Goal: Task Accomplishment & Management: Manage account settings

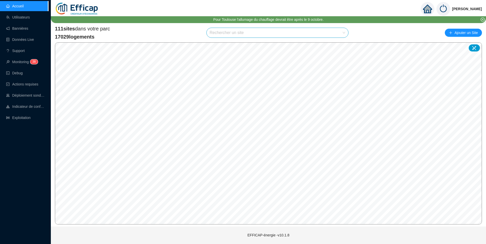
click at [254, 35] on input "search" at bounding box center [274, 33] width 131 height 10
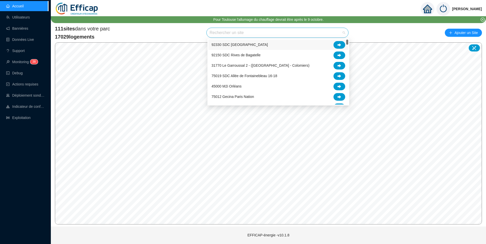
click at [254, 35] on input "search" at bounding box center [274, 33] width 131 height 10
type input "chev"
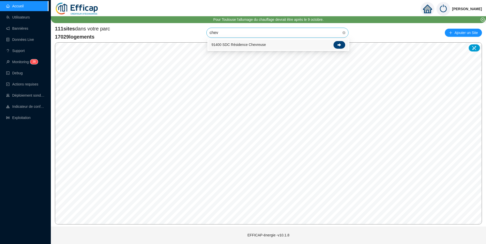
click at [341, 47] on div at bounding box center [339, 45] width 12 height 8
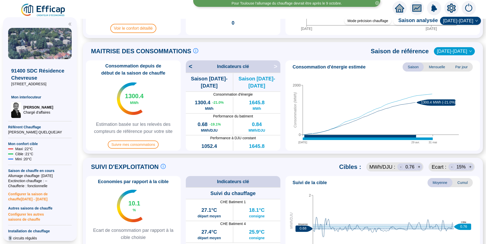
scroll to position [127, 0]
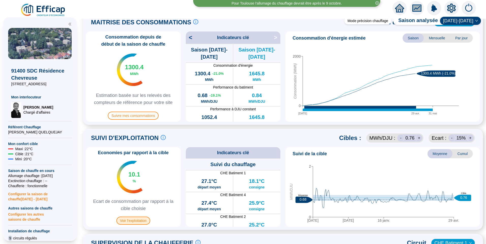
click at [138, 223] on span "Voir l'exploitation" at bounding box center [133, 221] width 34 height 8
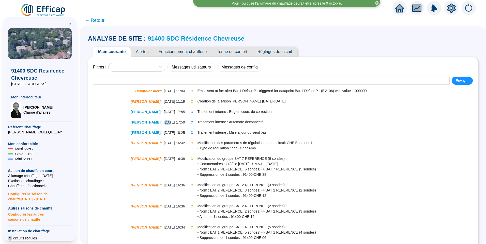
drag, startPoint x: 161, startPoint y: 124, endPoint x: 164, endPoint y: 124, distance: 3.3
click at [164, 124] on span "05-05-2025 17:50" at bounding box center [174, 122] width 21 height 5
drag, startPoint x: 205, startPoint y: 123, endPoint x: 254, endPoint y: 122, distance: 49.3
click at [254, 122] on span "Traitement interne : Automate deconnecté" at bounding box center [337, 122] width 280 height 5
click at [184, 48] on span "Fonctionnement chaufferie" at bounding box center [182, 52] width 58 height 10
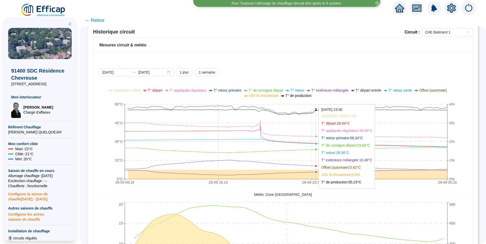
scroll to position [406, 0]
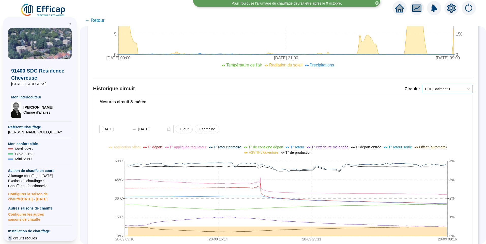
click at [438, 91] on span "CHE Batiment 1" at bounding box center [447, 89] width 45 height 8
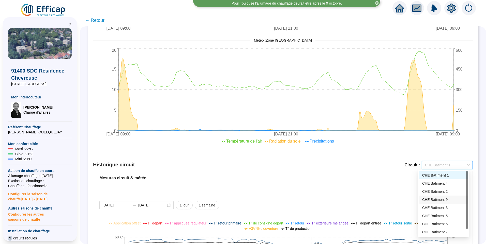
click at [358, 153] on div "Comparaison météo-sondes extérieures 2025-09-22 2025-09-29 1 jour 1 semaine 1 m…" at bounding box center [282, 87] width 379 height 711
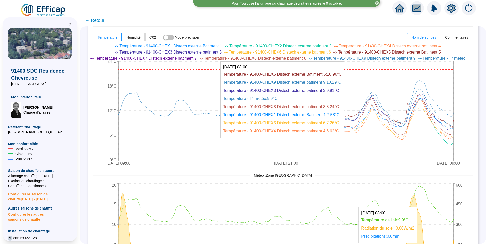
scroll to position [152, 0]
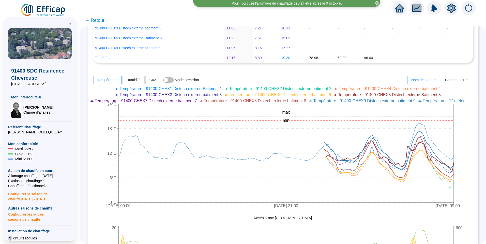
click at [416, 101] on ul "Température - 91400-CHEX1 Distech externe Batiment 1 Température - 91400-CHEX2 …" at bounding box center [279, 95] width 382 height 18
click at [417, 97] on span "Température - 91400-CHEX5 Distech externe Batiment 5" at bounding box center [389, 95] width 103 height 4
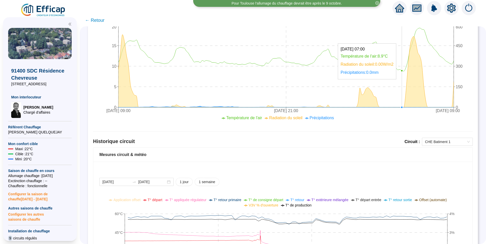
scroll to position [432, 0]
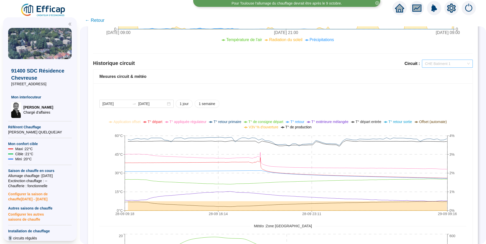
click at [447, 62] on span "CHE Batiment 1" at bounding box center [447, 64] width 45 height 8
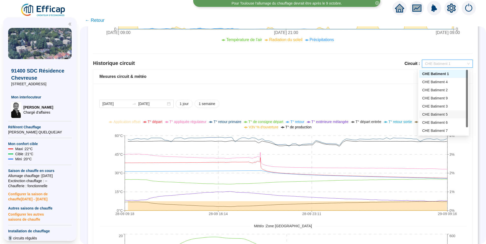
click at [428, 115] on div "CHE Batiment 5" at bounding box center [443, 114] width 43 height 5
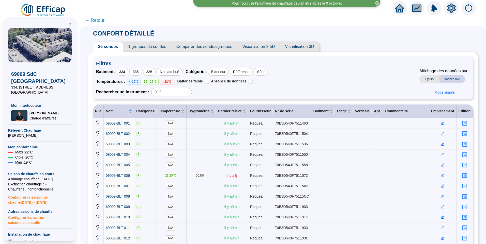
click at [41, 5] on img at bounding box center [43, 10] width 46 height 14
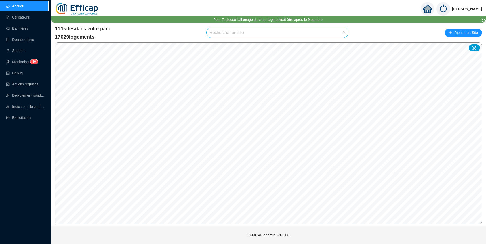
click at [216, 35] on input "search" at bounding box center [274, 33] width 131 height 10
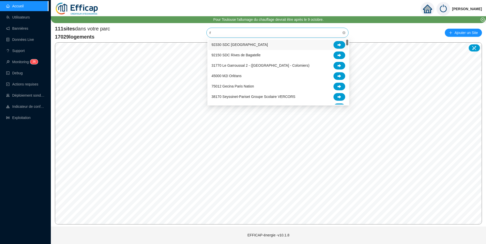
type input "ri"
click at [343, 42] on div at bounding box center [339, 45] width 12 height 8
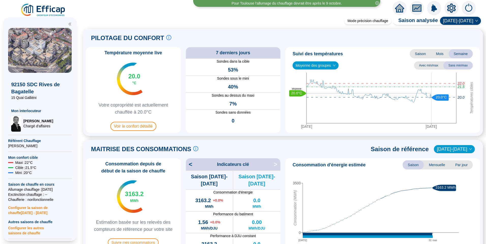
click at [96, 40] on span "PILOTAGE DU CONFORT" at bounding box center [127, 38] width 73 height 8
click at [145, 38] on span "PILOTAGE DU CONFORT" at bounding box center [127, 38] width 73 height 8
click at [101, 39] on span "PILOTAGE DU CONFORT" at bounding box center [127, 38] width 73 height 8
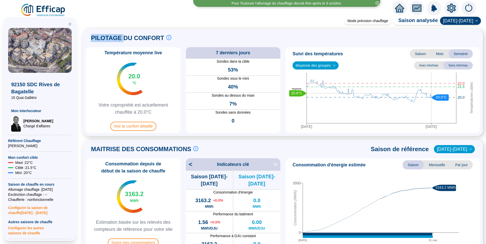
click at [101, 39] on span "PILOTAGE DU CONFORT" at bounding box center [127, 38] width 73 height 8
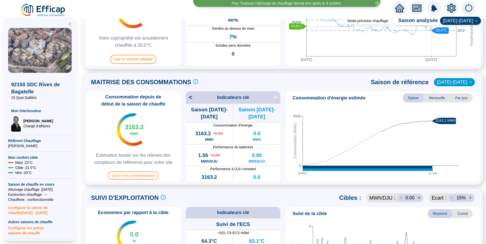
scroll to position [127, 0]
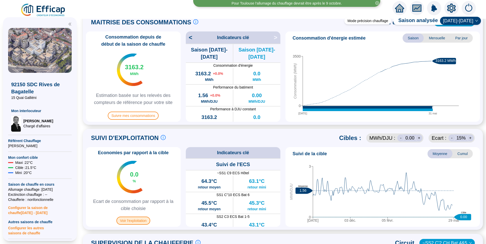
click at [138, 224] on span "Voir l'exploitation" at bounding box center [133, 221] width 34 height 8
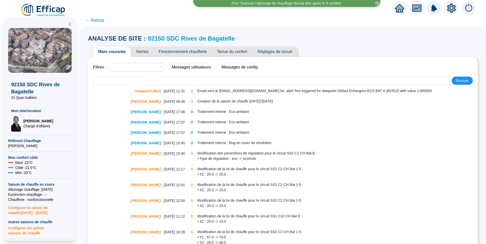
click at [197, 53] on span "Fonctionnement chaufferie" at bounding box center [182, 52] width 58 height 10
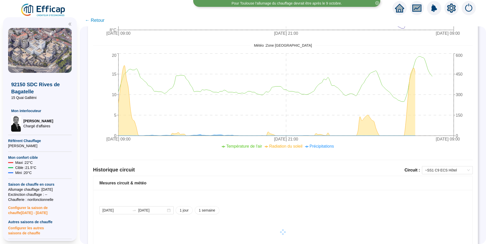
scroll to position [249, 0]
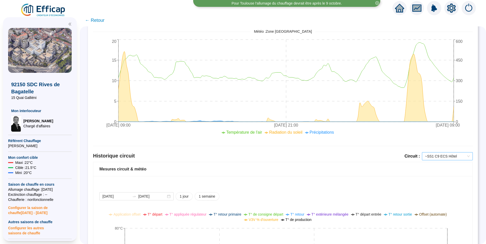
click at [436, 160] on span "~SS1 C9 ECS Hôtel" at bounding box center [447, 157] width 45 height 8
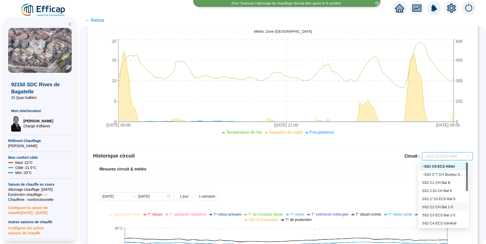
click at [444, 205] on div "SS2 C2 CH Bat 1-5" at bounding box center [443, 207] width 43 height 5
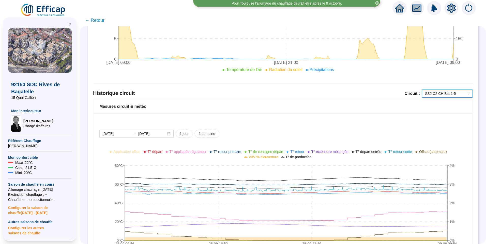
scroll to position [351, 0]
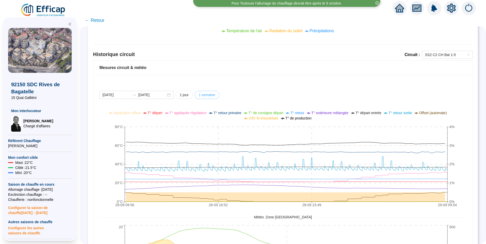
click at [207, 97] on span "1 semaine" at bounding box center [207, 94] width 17 height 5
type input "[DATE]"
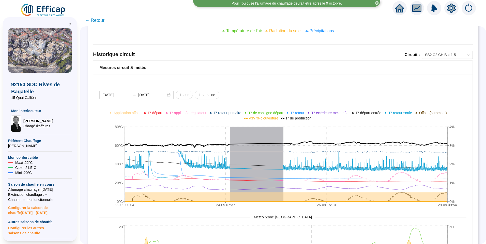
click at [273, 118] on span "V3V % d'ouverture" at bounding box center [262, 118] width 29 height 4
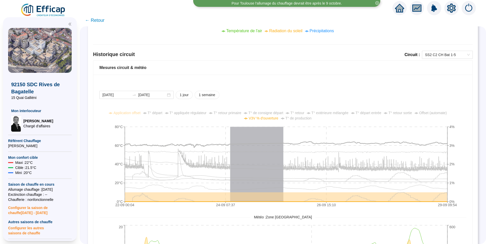
click at [300, 120] on span "T° de production" at bounding box center [298, 118] width 26 height 4
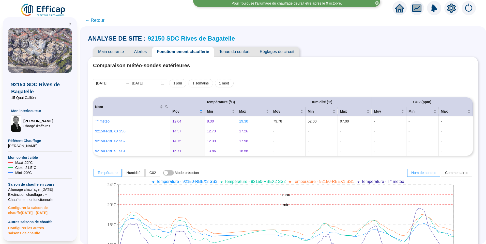
scroll to position [351, 0]
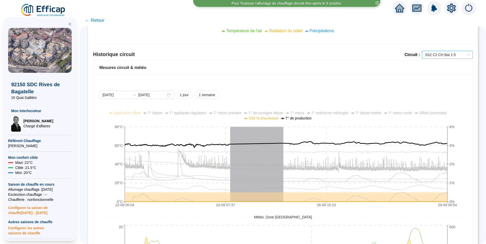
click at [440, 55] on span "SS2 C2 CH Bat 1-5" at bounding box center [447, 55] width 45 height 8
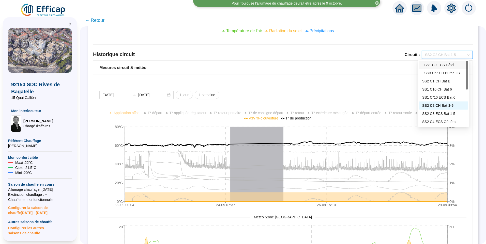
click at [366, 91] on div "2025-09-22 2025-09-29 1 jour 1 semaine 22-09 00:04 24-09 07:37 26-09 15:10 29-0…" at bounding box center [282, 203] width 379 height 257
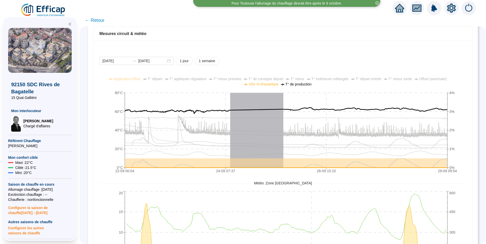
scroll to position [401, 0]
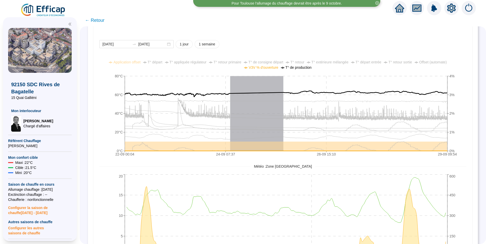
click at [266, 61] on span "T° de consigne départ" at bounding box center [265, 62] width 35 height 4
click at [162, 61] on span "T° départ" at bounding box center [155, 62] width 15 height 4
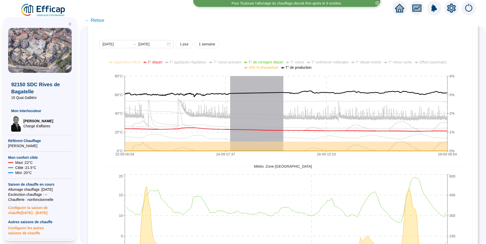
click at [162, 61] on span "T° départ" at bounding box center [155, 62] width 15 height 4
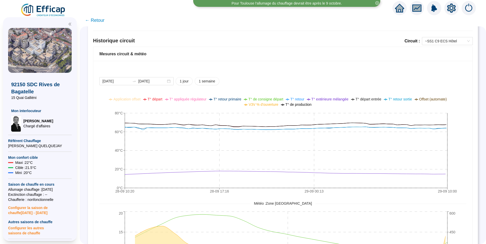
scroll to position [326, 0]
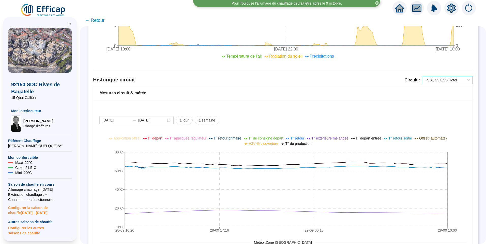
click at [433, 77] on span "~SS1 C9 ECS Hôtel" at bounding box center [447, 80] width 45 height 8
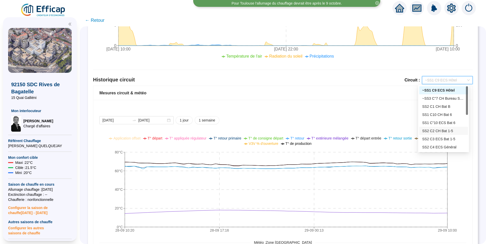
click at [449, 131] on div "SS2 C2 CH Bat 1-5" at bounding box center [443, 130] width 43 height 5
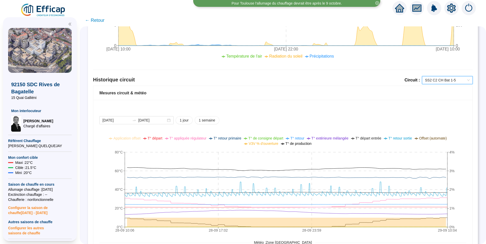
click at [455, 130] on div "2025-09-28 2025-09-29 1 jour 1 semaine 28-09 10:06 28-09 17:02 28-09 23:59 29-0…" at bounding box center [282, 233] width 367 height 235
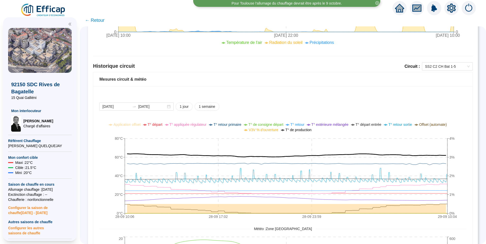
scroll to position [351, 0]
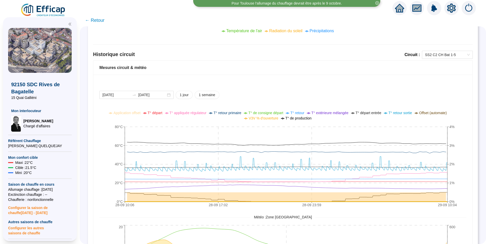
click at [270, 113] on span "T° de consigne départ" at bounding box center [265, 113] width 35 height 4
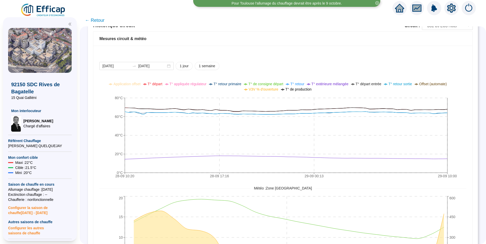
scroll to position [356, 0]
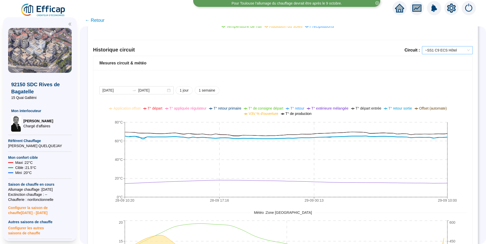
click at [443, 49] on span "~SS1 C9 ECS Hôtel" at bounding box center [447, 50] width 45 height 8
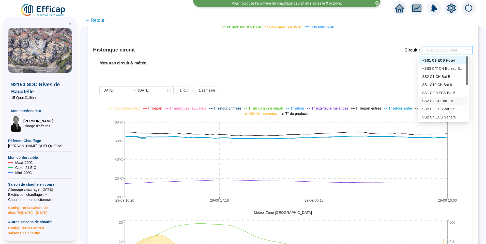
click at [440, 102] on div "SS2 C2 CH Bat 1-5" at bounding box center [443, 101] width 43 height 5
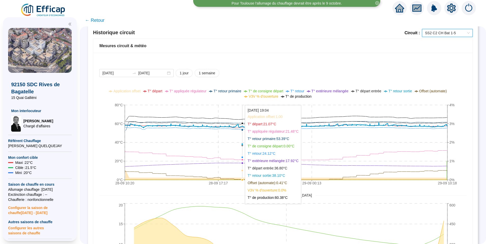
scroll to position [381, 0]
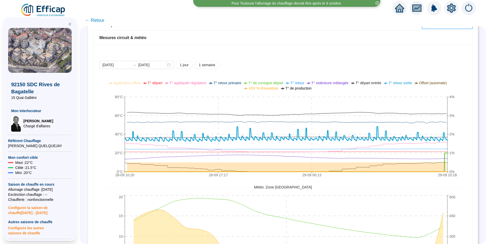
click at [257, 87] on span "V3V % d'ouverture" at bounding box center [262, 88] width 29 height 4
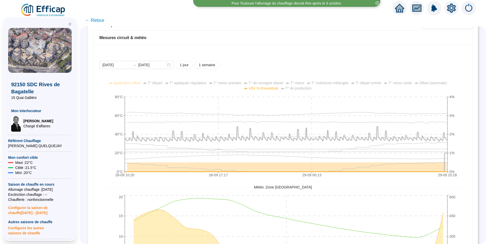
click at [270, 82] on span "T° de consigne départ" at bounding box center [265, 83] width 35 height 4
click at [160, 82] on span "T° départ" at bounding box center [155, 83] width 15 height 4
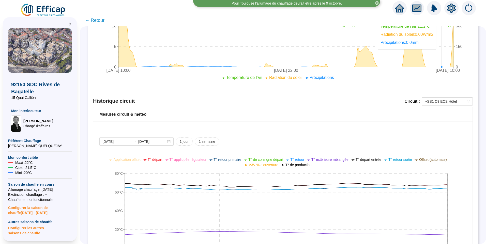
scroll to position [349, 0]
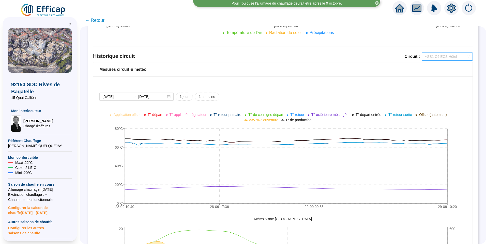
click at [432, 56] on span "~SS1 C9 ECS Hôtel" at bounding box center [447, 57] width 45 height 8
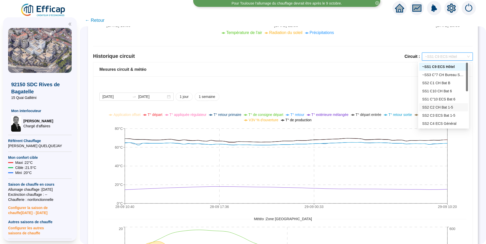
click at [444, 105] on div "SS2 C2 CH Bat 1-5" at bounding box center [443, 107] width 43 height 5
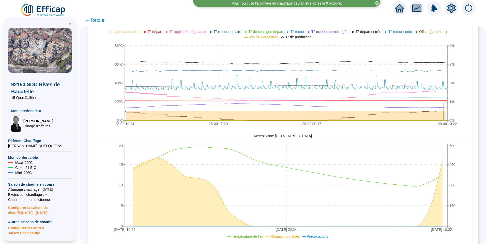
scroll to position [451, 0]
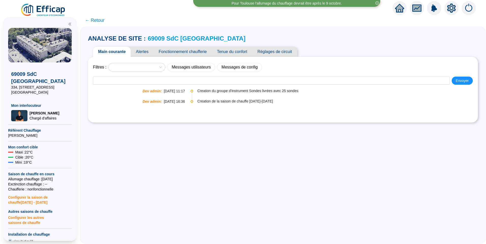
click at [190, 53] on span "Fonctionnement chaufferie" at bounding box center [182, 52] width 58 height 10
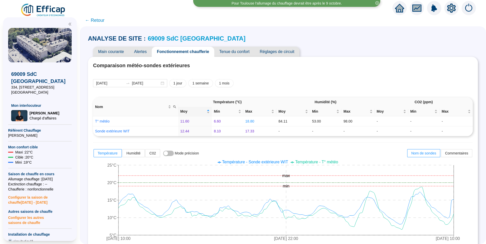
click at [144, 50] on span "Alertes" at bounding box center [140, 52] width 23 height 10
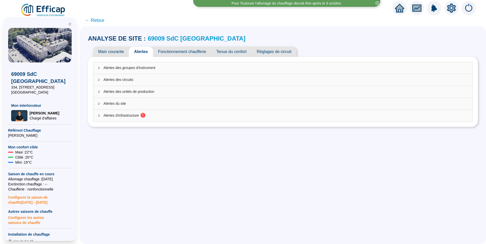
click at [128, 113] on span "Alertes d'infrastructure 1" at bounding box center [285, 115] width 365 height 5
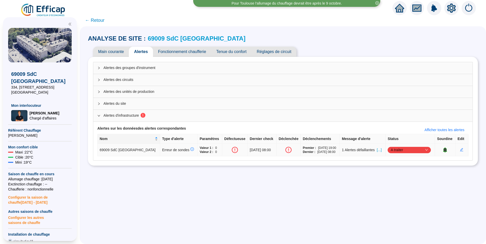
click at [376, 151] on span "[...]" at bounding box center [378, 150] width 5 height 5
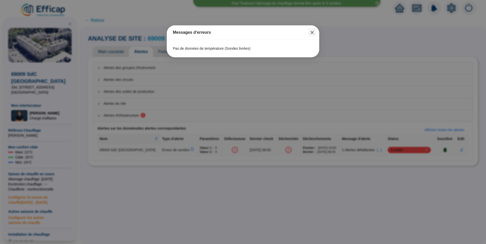
click at [311, 33] on icon "close" at bounding box center [311, 32] width 3 height 3
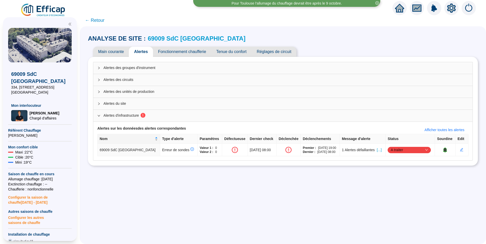
click at [182, 190] on div "ANALYSE DE SITE : 69009 SdC Balmont Ouest Main courante Alertes Fonctionnement …" at bounding box center [283, 135] width 406 height 218
click at [377, 151] on span "[...]" at bounding box center [378, 150] width 5 height 5
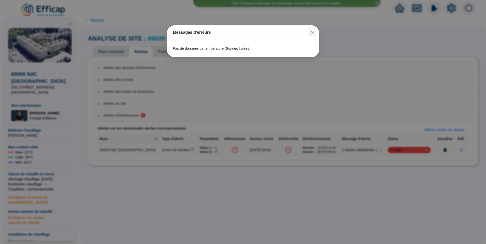
click at [314, 34] on icon "close" at bounding box center [312, 32] width 4 height 4
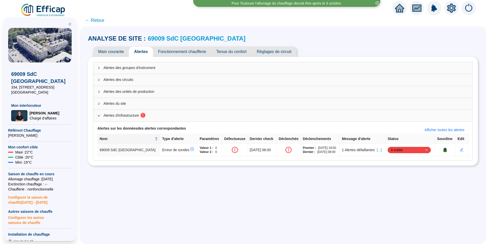
click at [116, 50] on span "Main courante" at bounding box center [111, 52] width 36 height 10
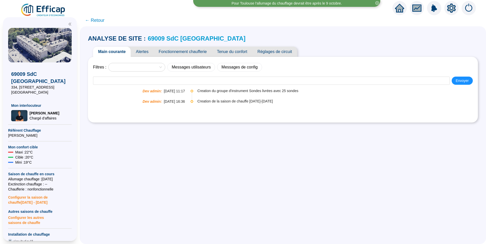
click at [188, 39] on link "69009 SdC Balmont Ouest" at bounding box center [197, 38] width 98 height 7
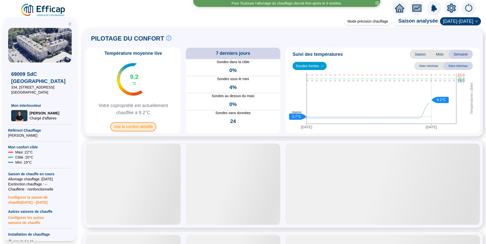
click at [135, 125] on span "Voir le confort détaillé" at bounding box center [133, 126] width 46 height 9
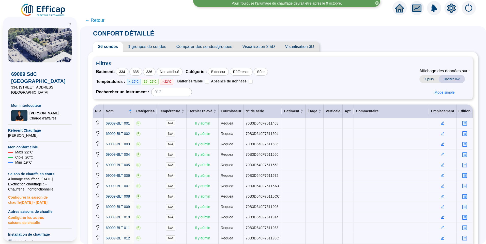
click at [149, 49] on span "1 groupes de sondes" at bounding box center [147, 47] width 48 height 10
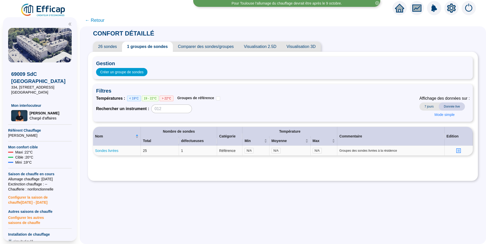
click at [114, 152] on link "Sondes livrées" at bounding box center [106, 151] width 23 height 4
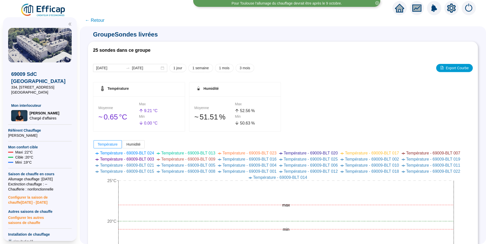
click at [102, 22] on span "← Retour" at bounding box center [95, 20] width 20 height 7
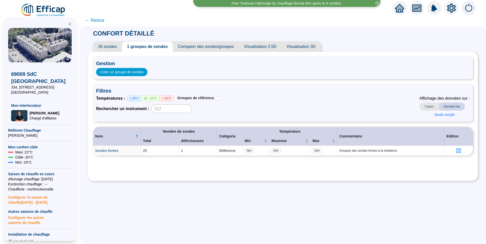
click at [102, 22] on span "← Retour" at bounding box center [95, 20] width 20 height 7
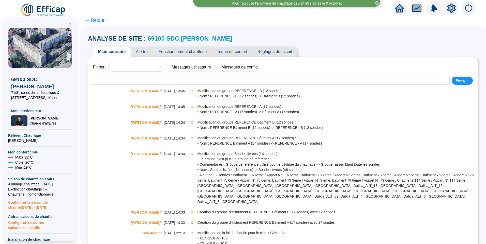
click at [179, 52] on span "Fonctionnement chaufferie" at bounding box center [182, 52] width 58 height 10
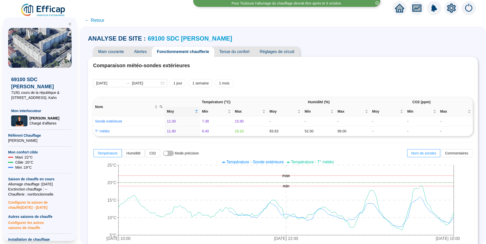
click at [146, 52] on span "Alertes" at bounding box center [140, 52] width 23 height 10
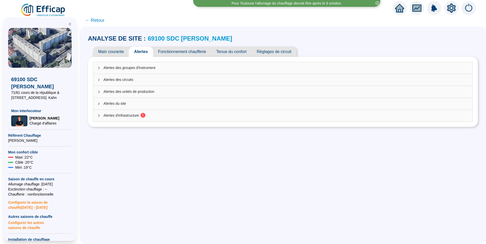
click at [132, 116] on span "Alertes d'infrastructure 1" at bounding box center [285, 115] width 365 height 5
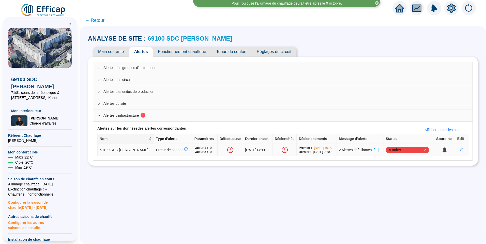
click at [377, 151] on span "[...]" at bounding box center [375, 150] width 5 height 5
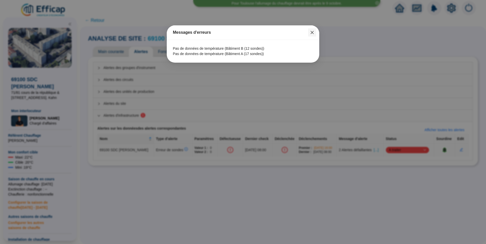
click at [311, 34] on icon "close" at bounding box center [312, 32] width 4 height 4
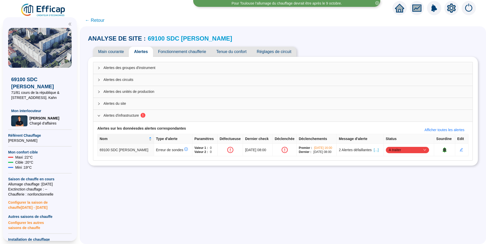
click at [180, 40] on link "69100 SDC [PERSON_NAME]" at bounding box center [190, 38] width 84 height 7
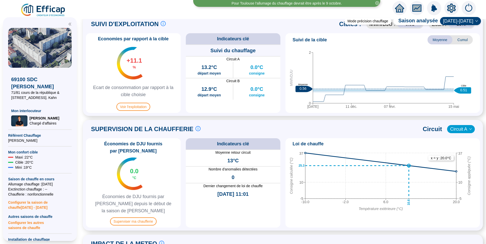
scroll to position [152, 0]
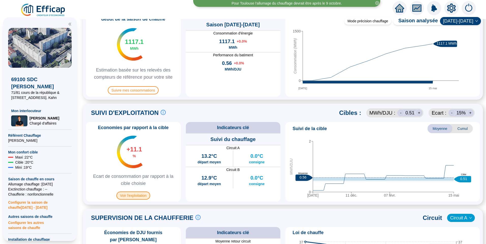
click at [143, 194] on span "Voir l'exploitation" at bounding box center [133, 196] width 34 height 8
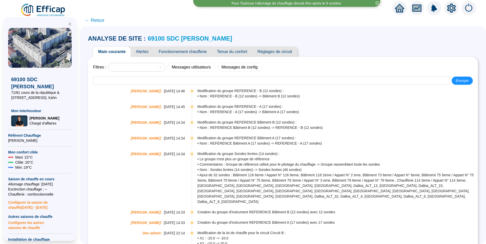
click at [185, 38] on link "69100 SDC [PERSON_NAME]" at bounding box center [190, 38] width 84 height 7
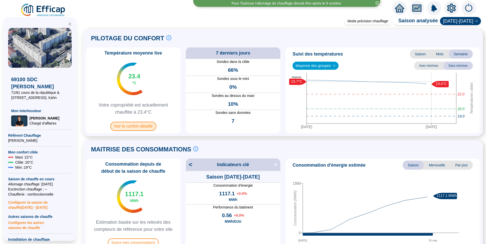
click at [127, 128] on span "Voir le confort détaillé" at bounding box center [133, 126] width 46 height 9
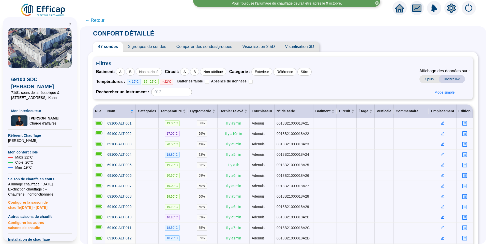
click at [138, 45] on span "3 groupes de sondes" at bounding box center [147, 47] width 48 height 10
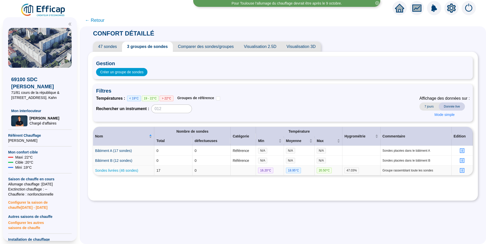
click at [117, 169] on link "Sondes livrées (46 sondes)" at bounding box center [116, 171] width 43 height 4
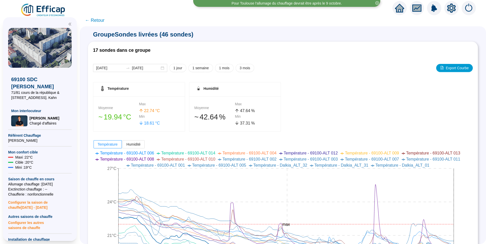
click at [103, 21] on span "← Retour" at bounding box center [95, 20] width 20 height 7
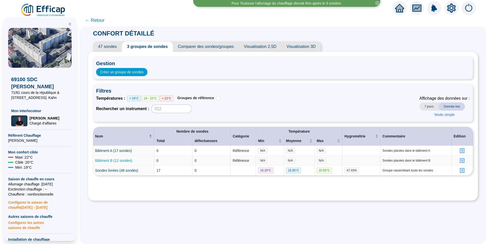
click at [118, 161] on link "Bâtiment B (12 sondes)" at bounding box center [113, 161] width 37 height 4
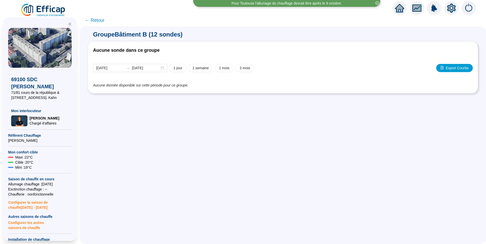
click at [99, 22] on span "← Retour" at bounding box center [95, 20] width 20 height 7
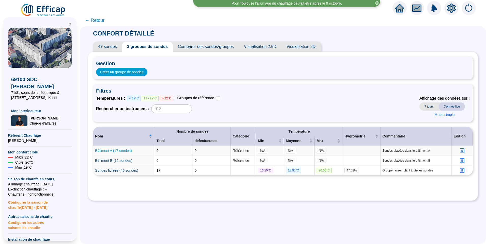
click at [124, 150] on link "Bâtiment A (17 sondes)" at bounding box center [113, 151] width 37 height 4
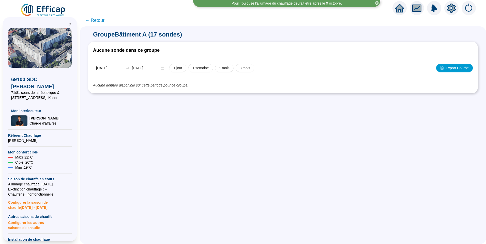
click at [99, 22] on span "← Retour" at bounding box center [95, 20] width 20 height 7
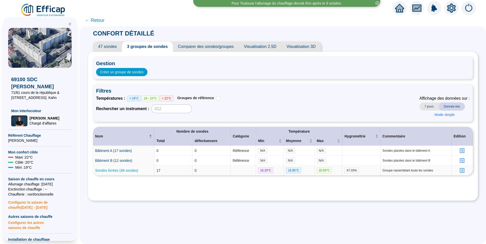
click at [122, 172] on link "Sondes livrées (46 sondes)" at bounding box center [116, 171] width 43 height 4
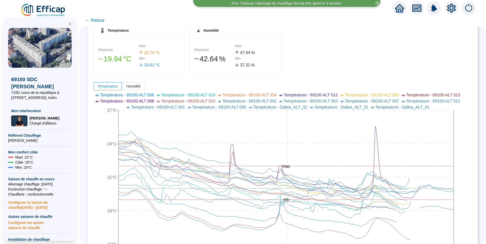
scroll to position [102, 0]
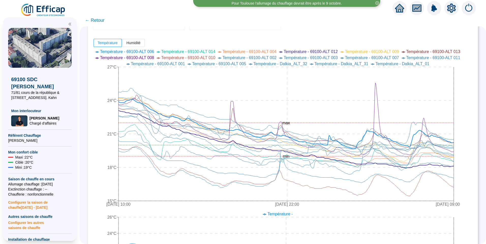
click at [142, 50] on span "Température - 69100-ALT 006" at bounding box center [127, 52] width 54 height 4
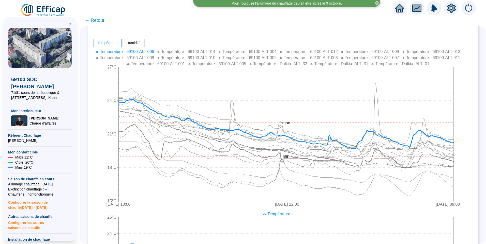
click at [185, 50] on span "Température - 69100-ALT 014" at bounding box center [188, 52] width 54 height 4
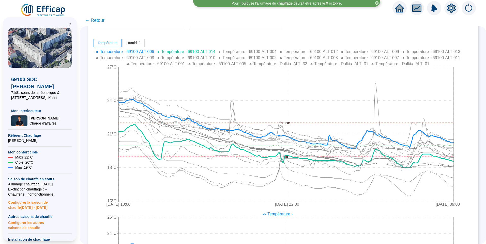
click at [243, 51] on span "Température - 69100-ALT 004" at bounding box center [249, 52] width 54 height 4
click at [307, 52] on span "Température - 69100-ALT 012" at bounding box center [310, 52] width 54 height 4
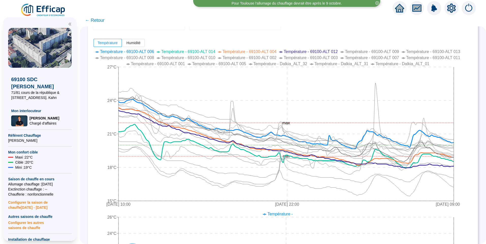
click at [385, 52] on span "Température - 69100-ALT 009" at bounding box center [372, 52] width 54 height 4
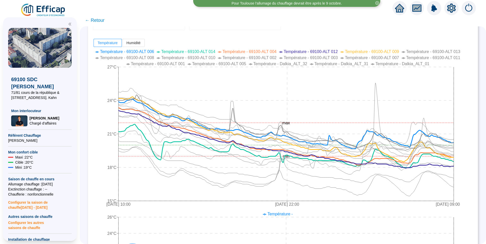
click at [435, 52] on span "Température - 69100-ALT 013" at bounding box center [433, 52] width 54 height 4
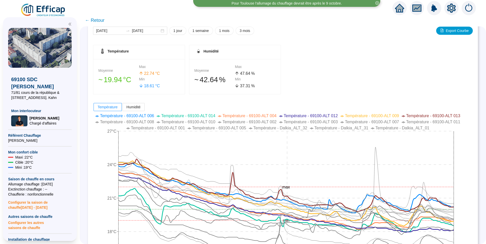
scroll to position [51, 0]
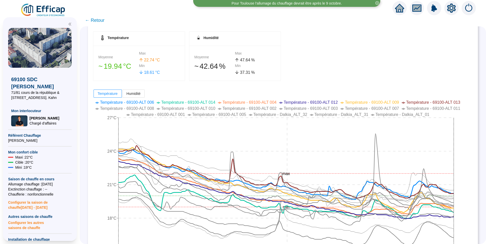
drag, startPoint x: 132, startPoint y: 107, endPoint x: 173, endPoint y: 106, distance: 41.9
click at [132, 107] on span "Température - 69100-ALT 008" at bounding box center [127, 108] width 54 height 4
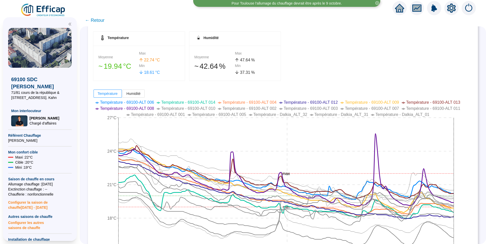
click at [184, 109] on span "Température - 69100-ALT 010" at bounding box center [188, 108] width 54 height 4
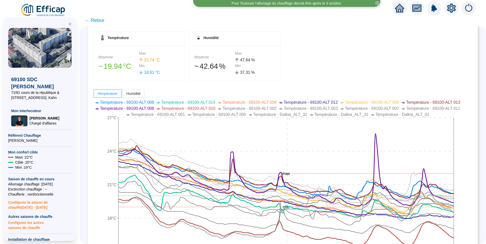
click at [247, 109] on span "Température - 69100-ALT 002" at bounding box center [249, 108] width 54 height 4
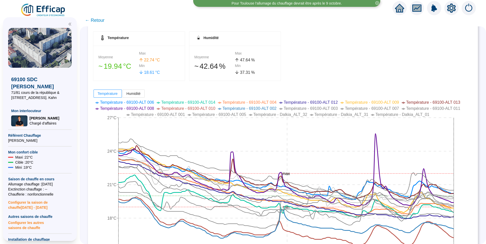
click at [276, 109] on span "Température - 69100-ALT 002" at bounding box center [249, 108] width 54 height 4
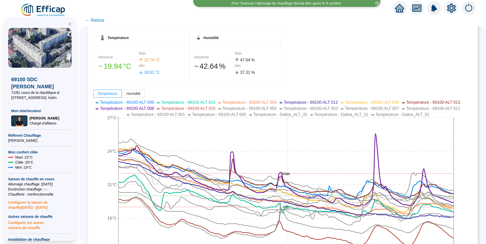
click at [276, 109] on span "Température - 69100-ALT 002" at bounding box center [249, 108] width 54 height 4
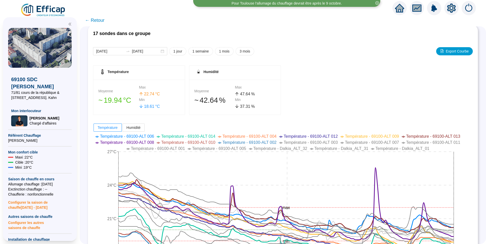
scroll to position [0, 0]
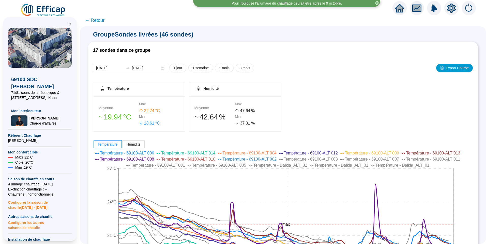
click at [98, 19] on span "← Retour" at bounding box center [95, 20] width 20 height 7
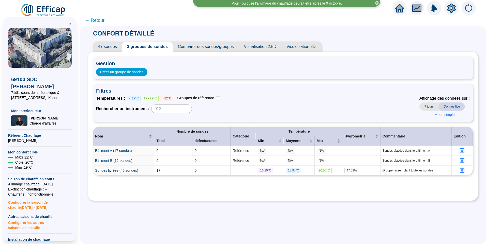
click at [113, 46] on span "47 sondes" at bounding box center [107, 47] width 29 height 10
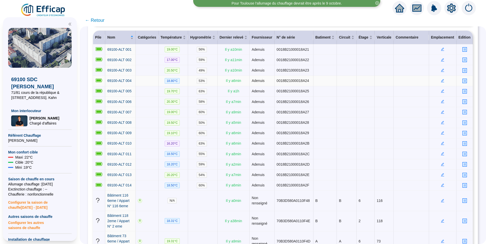
scroll to position [76, 0]
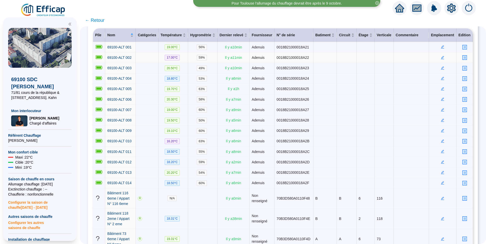
click at [462, 58] on icon "profile" at bounding box center [464, 58] width 4 height 4
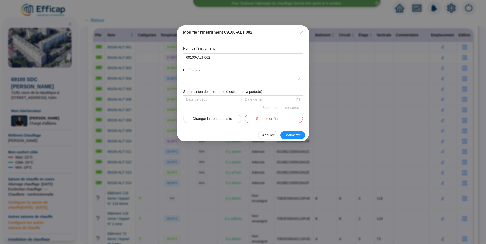
click at [303, 33] on icon "close" at bounding box center [302, 32] width 4 height 4
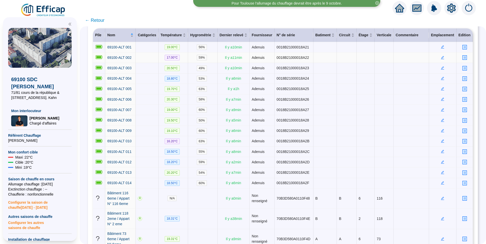
click at [440, 59] on icon "edit" at bounding box center [442, 58] width 4 height 4
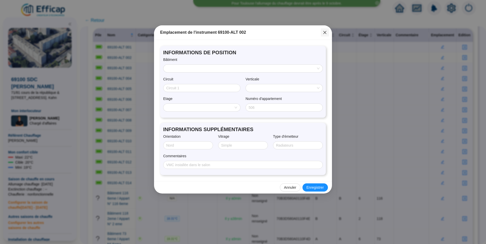
click at [323, 33] on icon "close" at bounding box center [325, 32] width 4 height 4
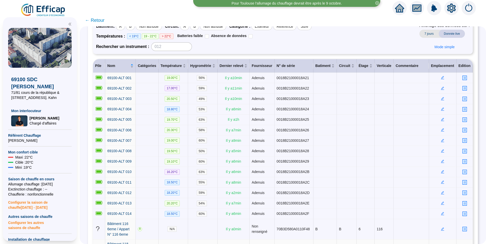
scroll to position [0, 0]
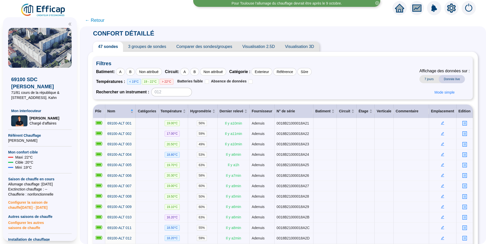
click at [352, 70] on div "Batiment : A B Non attribué Circuit : A B Non attribué Catégorie : Exterieur Ré…" at bounding box center [282, 82] width 373 height 28
click at [147, 46] on span "3 groupes de sondes" at bounding box center [147, 47] width 48 height 10
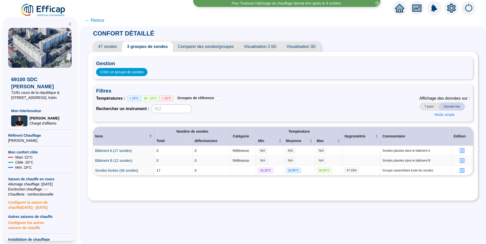
click at [460, 162] on icon "profile" at bounding box center [462, 161] width 4 height 4
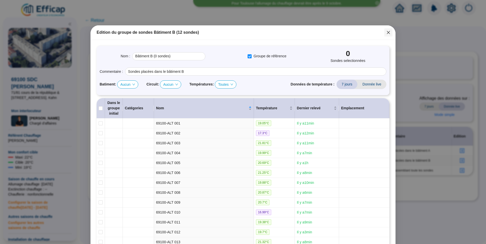
click at [386, 34] on icon "close" at bounding box center [388, 32] width 4 height 4
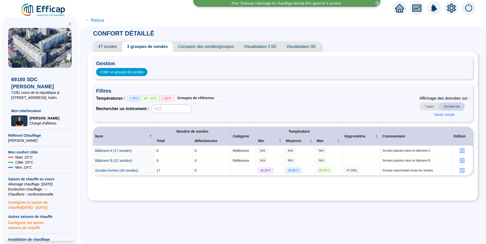
drag, startPoint x: 111, startPoint y: 200, endPoint x: 116, endPoint y: 197, distance: 5.1
click at [112, 200] on div "Gestion Créer un groupe de sondes Filtres Températures : < 19°C 19 - 22°C > 22°…" at bounding box center [283, 126] width 390 height 149
click at [113, 45] on span "47 sondes" at bounding box center [107, 47] width 29 height 10
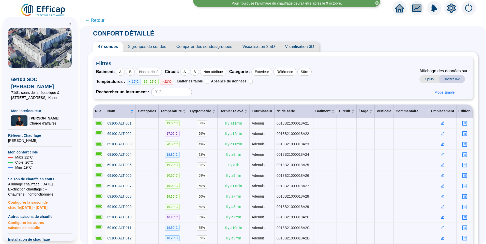
click at [145, 48] on span "3 groupes de sondes" at bounding box center [147, 47] width 48 height 10
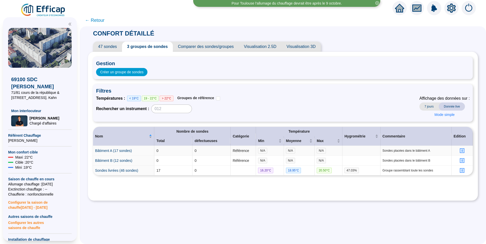
click at [460, 151] on icon "profile" at bounding box center [462, 151] width 4 height 4
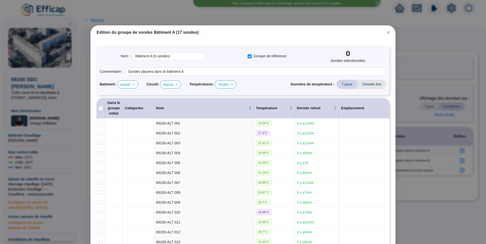
click at [160, 85] on div "Aucun" at bounding box center [170, 85] width 21 height 8
click at [168, 95] on div "A" at bounding box center [169, 94] width 12 height 5
checkbox input "true"
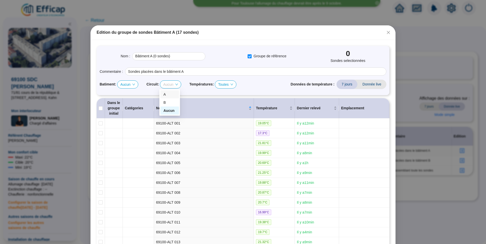
checkbox input "true"
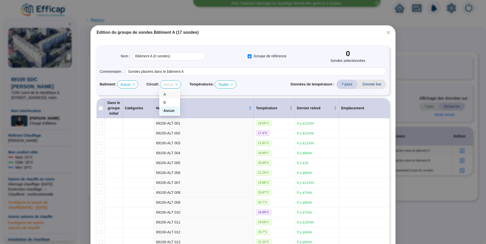
checkbox input "true"
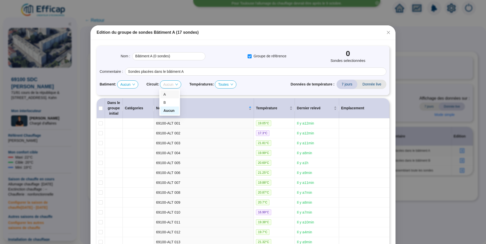
checkbox input "true"
type input "Bâtiment A (17 sondes)"
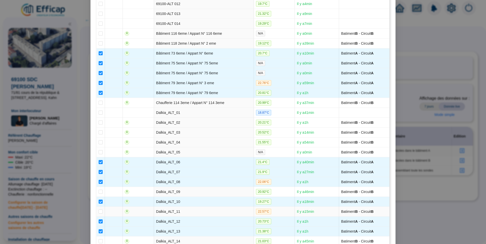
scroll to position [391, 0]
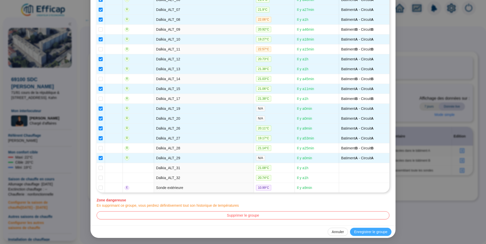
click at [376, 233] on span "Enregistrer le groupe" at bounding box center [370, 232] width 33 height 5
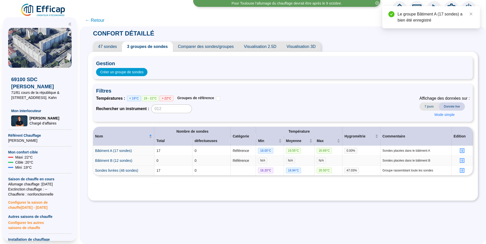
click at [460, 160] on icon "profile" at bounding box center [462, 161] width 4 height 4
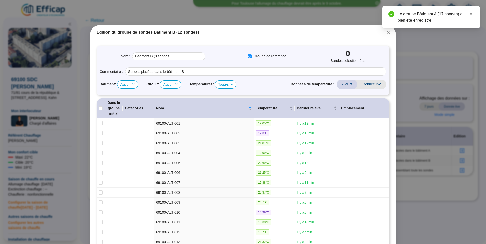
click at [175, 85] on icon "down" at bounding box center [176, 84] width 3 height 3
click at [176, 85] on icon "down" at bounding box center [176, 84] width 3 height 3
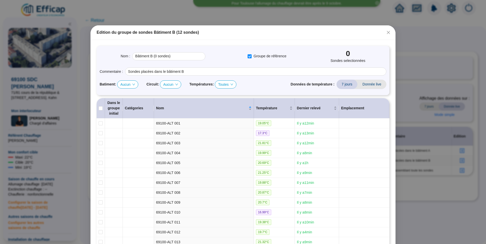
click at [176, 85] on icon "down" at bounding box center [176, 84] width 3 height 3
click at [166, 85] on span "Aucun" at bounding box center [170, 85] width 15 height 8
click at [165, 104] on div "B" at bounding box center [169, 102] width 12 height 5
checkbox input "true"
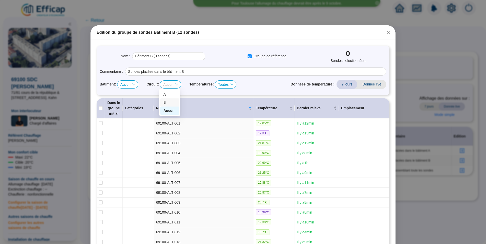
checkbox input "true"
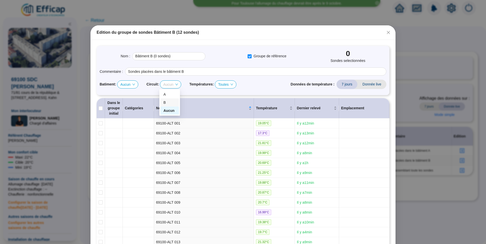
checkbox input "true"
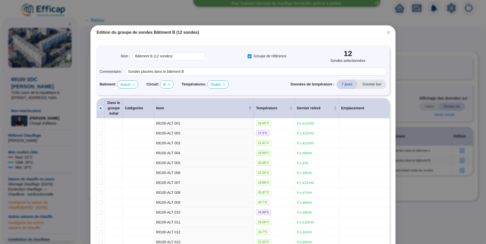
type input "Bâtiment B (12 sondes)"
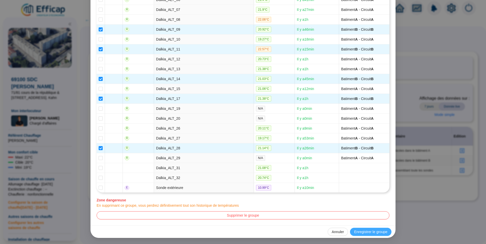
click at [377, 231] on span "Enregistrer le groupe" at bounding box center [370, 232] width 33 height 5
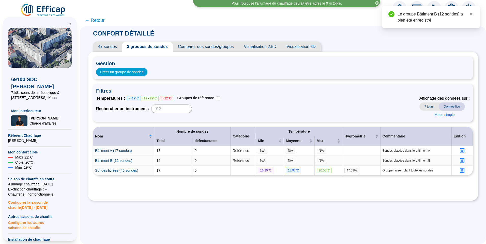
scroll to position [0, 0]
click at [117, 153] on link "Bâtiment A (17 sondes)" at bounding box center [113, 151] width 37 height 4
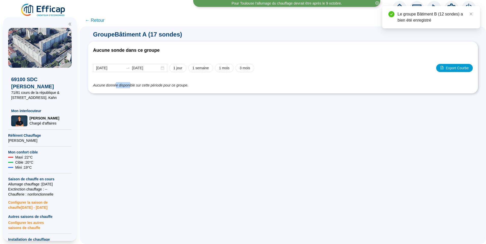
drag, startPoint x: 119, startPoint y: 86, endPoint x: 136, endPoint y: 85, distance: 17.3
click at [133, 86] on span "Aucune donnée disponible sur cette période pour ce groupe." at bounding box center [140, 85] width 95 height 4
click at [160, 89] on div "Aucune sonde dans ce groupe 2025-09-22 2025-09-29 1 jour 1 semaine 1 mois 3 moi…" at bounding box center [283, 68] width 390 height 52
click at [97, 19] on span "← Retour" at bounding box center [95, 20] width 20 height 7
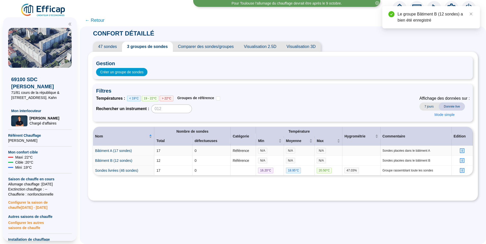
click at [460, 150] on icon "profile" at bounding box center [462, 151] width 4 height 4
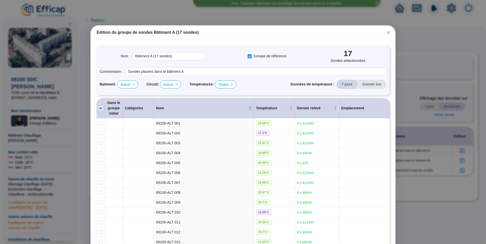
drag, startPoint x: 385, startPoint y: 33, endPoint x: 246, endPoint y: 46, distance: 139.7
click at [386, 34] on icon "close" at bounding box center [388, 32] width 4 height 4
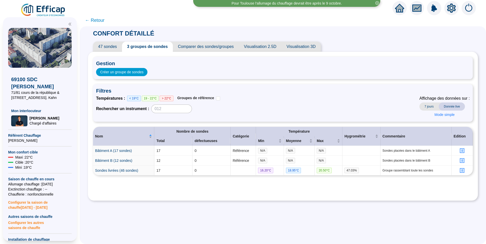
click at [111, 47] on span "47 sondes" at bounding box center [107, 47] width 29 height 10
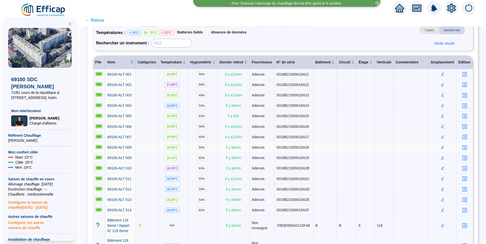
scroll to position [51, 0]
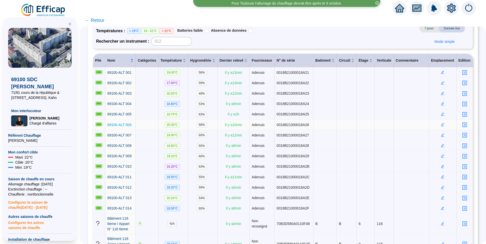
click at [125, 123] on span "69100-ALT 006" at bounding box center [119, 125] width 24 height 4
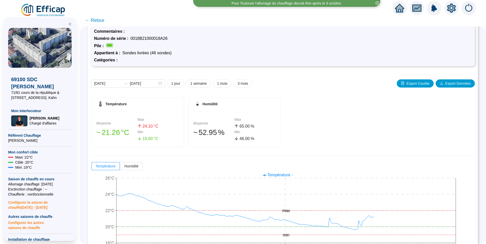
scroll to position [34, 0]
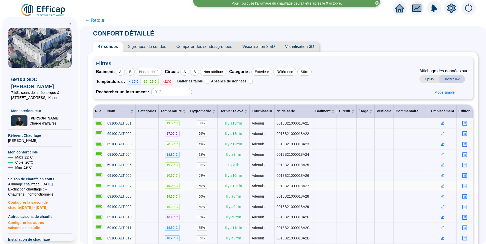
click at [125, 185] on span "69100-ALT 007" at bounding box center [119, 186] width 24 height 4
click at [117, 197] on link "69100-ALT 008" at bounding box center [119, 196] width 24 height 5
click at [151, 44] on span "3 groupes de sondes" at bounding box center [147, 47] width 48 height 10
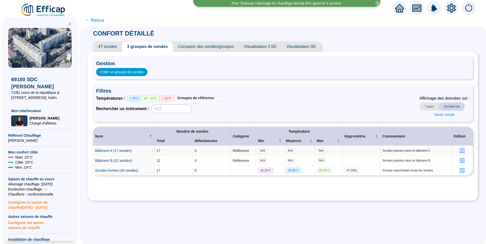
click at [459, 149] on icon "profile" at bounding box center [461, 150] width 5 height 5
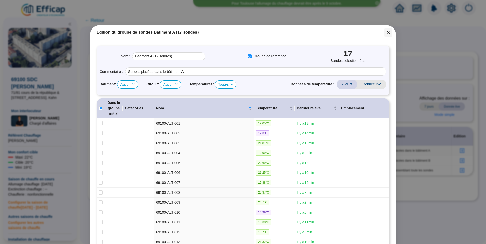
click at [387, 32] on icon "close" at bounding box center [387, 32] width 3 height 3
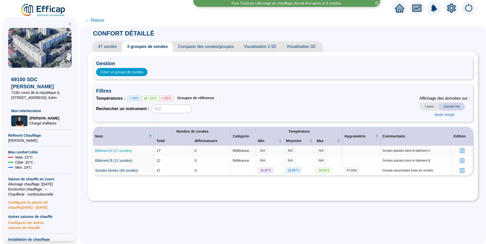
click at [114, 149] on link "Bâtiment A (17 sondes)" at bounding box center [113, 151] width 37 height 4
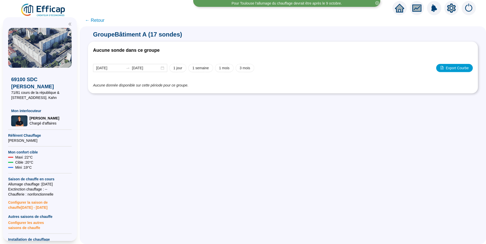
click at [148, 89] on div "Aucune sonde dans ce groupe 2025-09-22 2025-09-29 1 jour 1 semaine 1 mois 3 moi…" at bounding box center [283, 68] width 390 height 52
click at [95, 21] on span "← Retour" at bounding box center [95, 20] width 20 height 7
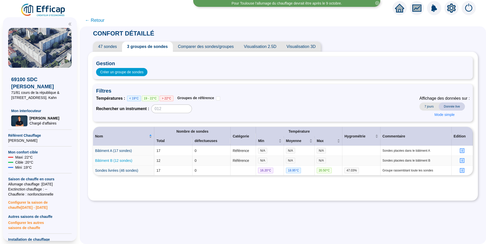
click at [111, 160] on link "Bâtiment B (12 sondes)" at bounding box center [113, 161] width 37 height 4
click at [124, 151] on link "Bâtiment A (17 sondes)" at bounding box center [113, 151] width 37 height 4
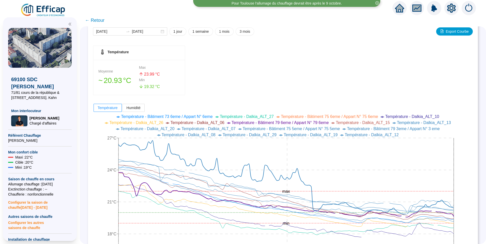
scroll to position [25, 0]
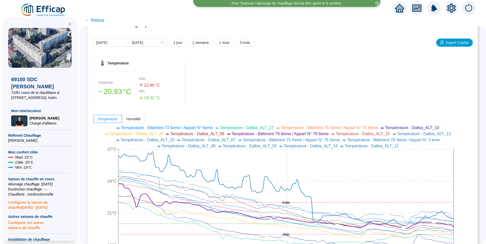
click at [98, 21] on span "← Retour" at bounding box center [95, 20] width 20 height 7
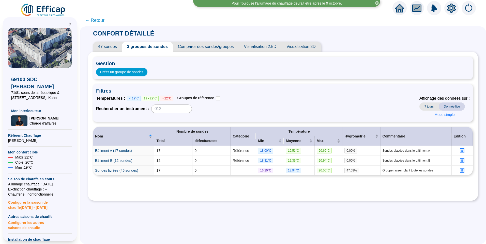
click at [102, 20] on span "← Retour" at bounding box center [95, 20] width 20 height 7
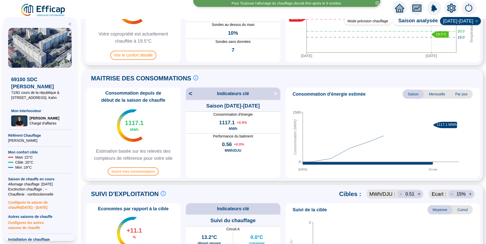
scroll to position [178, 0]
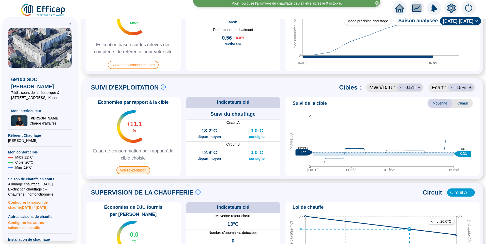
click at [134, 171] on span "Voir l'exploitation" at bounding box center [133, 170] width 34 height 8
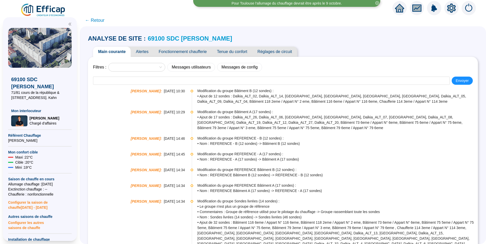
click at [142, 52] on span "Alertes" at bounding box center [142, 52] width 23 height 10
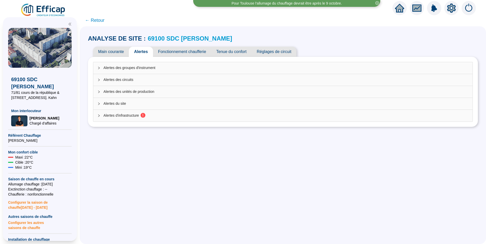
click at [125, 118] on span "Alertes d'infrastructure 1" at bounding box center [285, 115] width 365 height 5
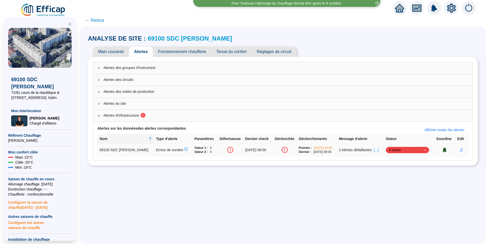
click at [377, 151] on span "[...]" at bounding box center [375, 150] width 5 height 5
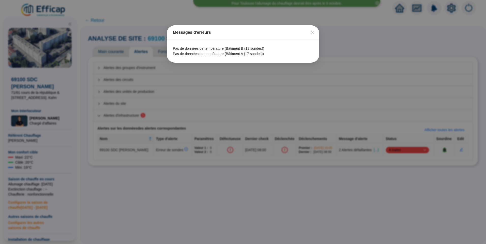
click at [184, 205] on div "Messages d'erreurs Pas de données de température (Bâtiment B (12 sondes)) Pas d…" at bounding box center [243, 122] width 486 height 244
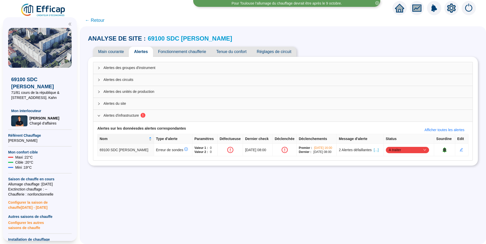
click at [391, 198] on div "ANALYSE DE SITE : 69100 SDC Albert Thomas Main courante Alertes Fonctionnement …" at bounding box center [283, 135] width 406 height 218
click at [401, 150] on span "A traiter" at bounding box center [407, 150] width 37 height 8
click at [307, 184] on div "ANALYSE DE SITE : 69100 SDC Albert Thomas Main courante Alertes Fonctionnement …" at bounding box center [283, 135] width 406 height 218
click at [377, 150] on span "[...]" at bounding box center [375, 150] width 5 height 5
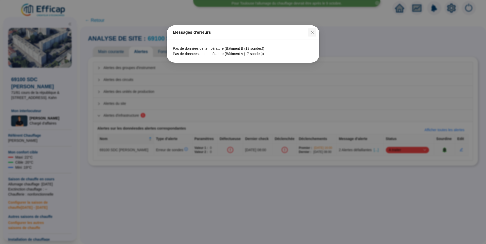
click at [312, 32] on icon "close" at bounding box center [311, 32] width 3 height 3
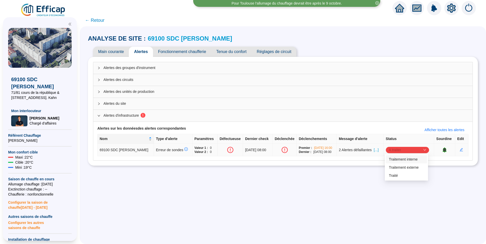
click at [408, 149] on span "A traiter" at bounding box center [407, 150] width 37 height 8
click at [393, 158] on div "Traitement interne" at bounding box center [406, 159] width 35 height 5
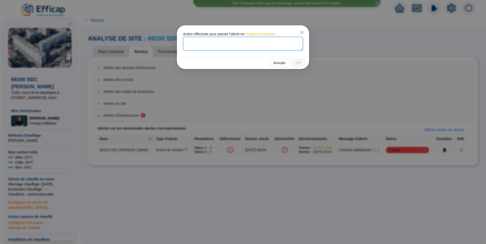
click at [209, 49] on textarea at bounding box center [243, 44] width 120 height 14
click at [216, 41] on textarea "Réinitialisation des groupes" at bounding box center [243, 44] width 120 height 14
click at [232, 43] on textarea "Réinitialisation des groupes" at bounding box center [243, 44] width 120 height 14
type textarea "Réinitialisation des groupes"
click at [299, 62] on span "OK" at bounding box center [298, 62] width 5 height 5
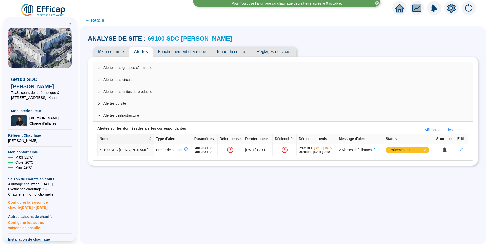
click at [101, 21] on span "← Retour" at bounding box center [95, 20] width 20 height 7
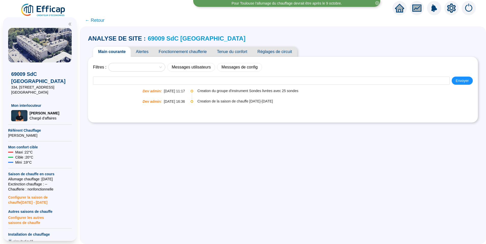
click at [179, 38] on link "69009 SdC [GEOGRAPHIC_DATA]" at bounding box center [197, 38] width 98 height 7
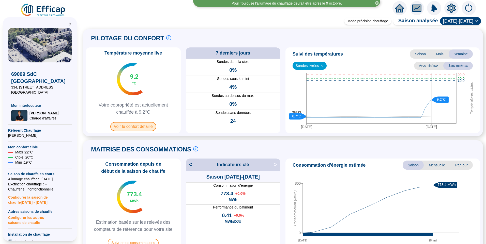
click at [133, 125] on span "Voir le confort détaillé" at bounding box center [133, 126] width 46 height 9
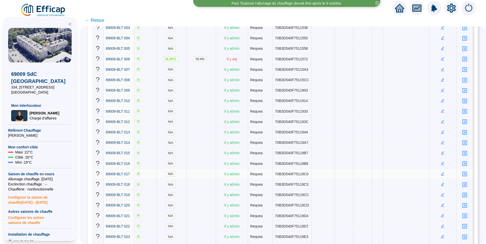
scroll to position [127, 0]
click at [120, 130] on span "69009-BLT 014" at bounding box center [118, 132] width 24 height 4
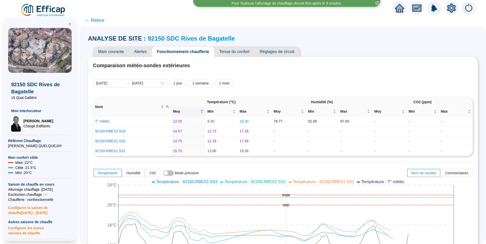
click at [376, 2] on icon "close-circle" at bounding box center [377, 3] width 4 height 4
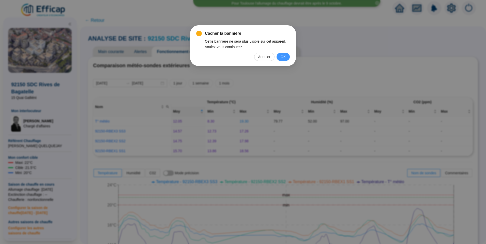
click at [283, 58] on span "OK" at bounding box center [282, 57] width 5 height 6
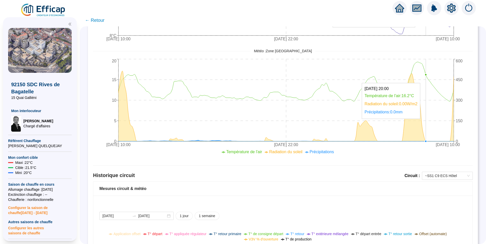
scroll to position [279, 0]
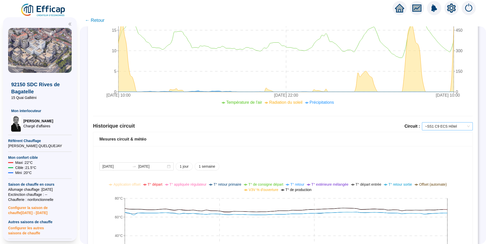
click at [439, 124] on span "~SS1 C9 ECS Hôtel" at bounding box center [447, 127] width 45 height 8
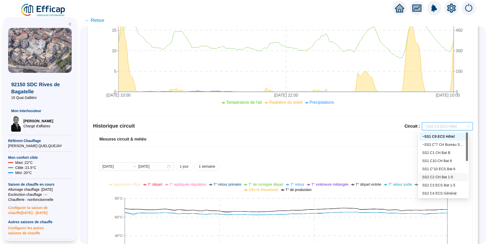
click at [435, 177] on div "SS2 C2 CH Bat 1-5" at bounding box center [443, 177] width 43 height 5
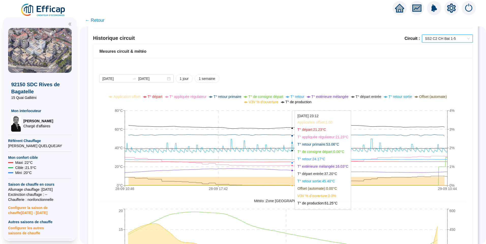
scroll to position [381, 0]
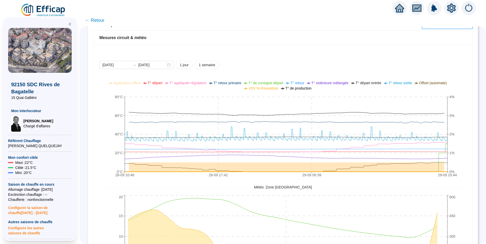
click at [270, 90] on span "V3V % d'ouverture" at bounding box center [262, 88] width 29 height 4
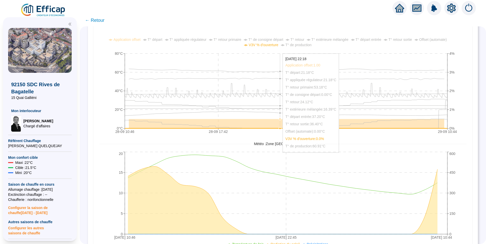
scroll to position [451, 0]
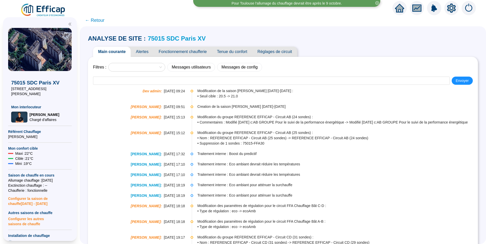
click at [145, 54] on span "Alertes" at bounding box center [142, 52] width 23 height 10
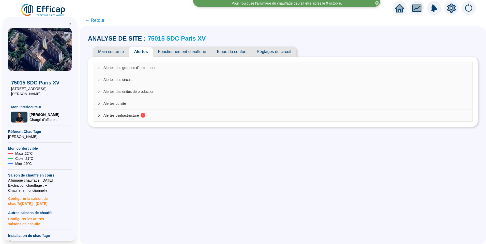
click at [136, 112] on div "Alertes d'infrastructure 1" at bounding box center [282, 116] width 379 height 12
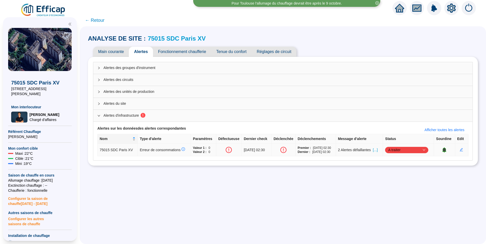
click at [377, 150] on span "[...]" at bounding box center [375, 150] width 5 height 5
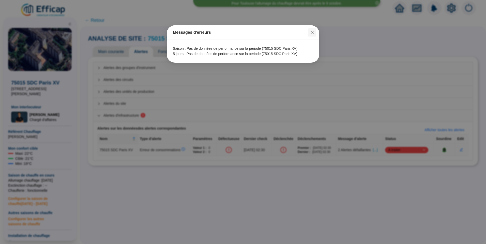
click at [310, 28] on button "Close" at bounding box center [312, 32] width 8 height 8
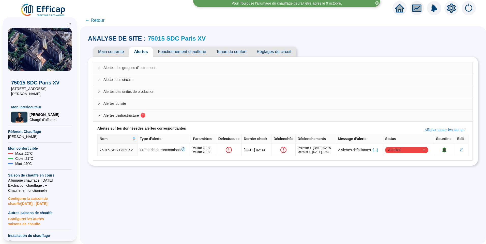
click at [176, 40] on link "75015 SDC Paris XV" at bounding box center [177, 38] width 58 height 7
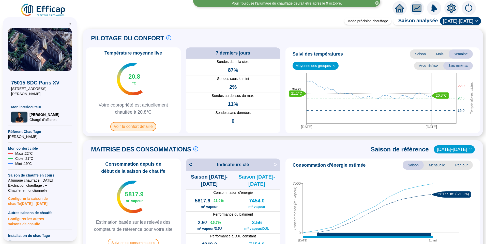
click at [139, 125] on span "Voir le confort détaillé" at bounding box center [133, 126] width 46 height 9
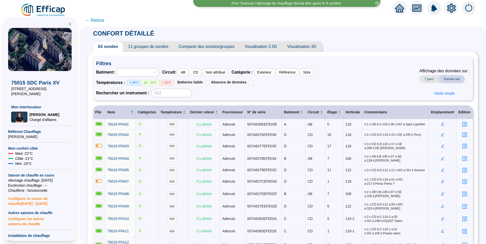
click at [144, 46] on span "11 groupes de sondes" at bounding box center [148, 47] width 50 height 10
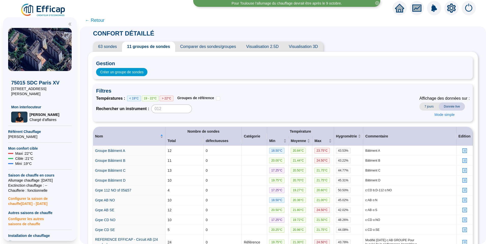
click at [99, 20] on span "← Retour" at bounding box center [95, 20] width 20 height 7
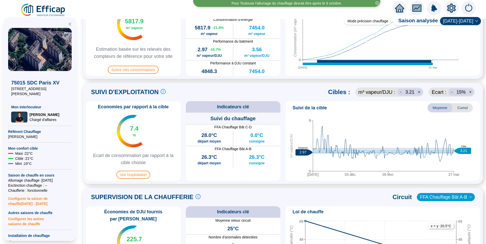
scroll to position [178, 0]
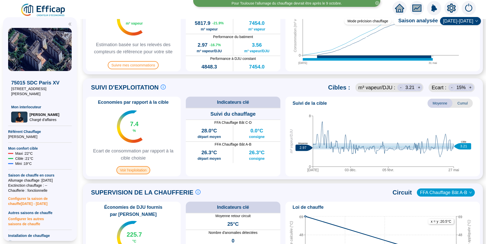
click at [142, 170] on span "Voir l'exploitation" at bounding box center [133, 170] width 34 height 8
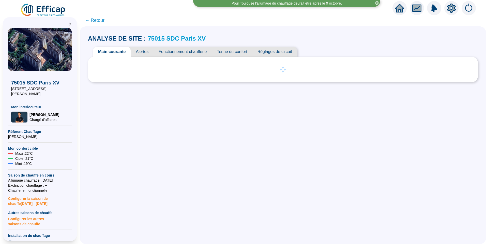
click at [145, 49] on span "Alertes" at bounding box center [142, 52] width 23 height 10
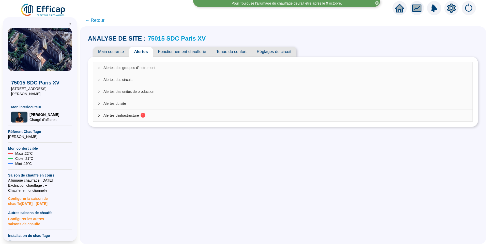
click at [145, 114] on sup "1" at bounding box center [142, 115] width 5 height 5
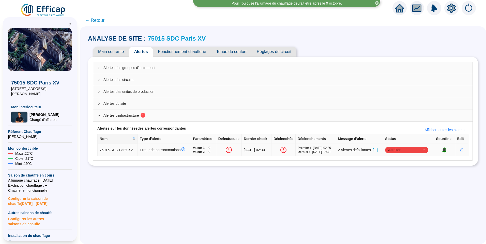
click at [377, 152] on span "[...]" at bounding box center [375, 150] width 5 height 5
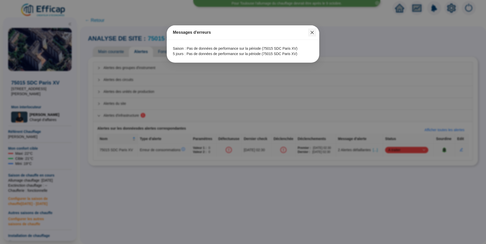
click at [314, 31] on span "Fermer" at bounding box center [312, 32] width 8 height 4
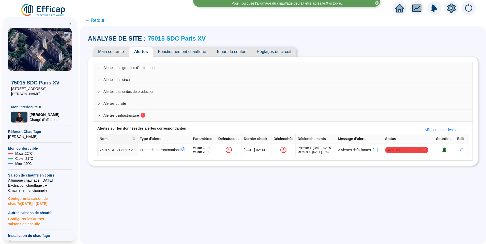
click at [156, 38] on link "75015 SDC Paris XV" at bounding box center [177, 38] width 58 height 7
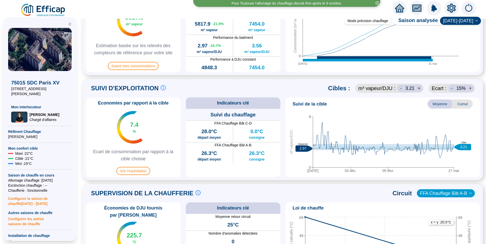
scroll to position [178, 0]
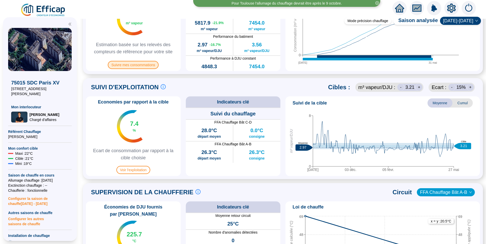
click at [143, 67] on span "Suivre mes consommations" at bounding box center [133, 65] width 51 height 8
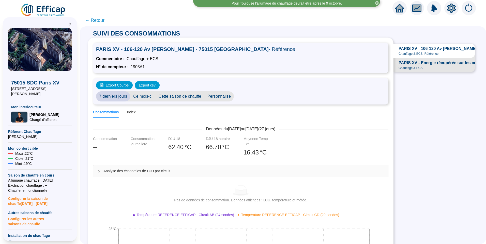
click at [413, 66] on span "PARIS XV - Energie récupérée sur les condensats" at bounding box center [446, 63] width 96 height 6
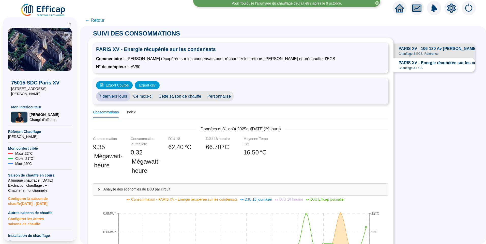
click at [430, 51] on span "PARIS XV - 106-120 Av Felix Faure - 75015 PARIS" at bounding box center [467, 49] width 138 height 6
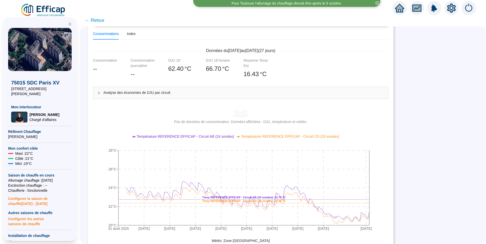
scroll to position [51, 0]
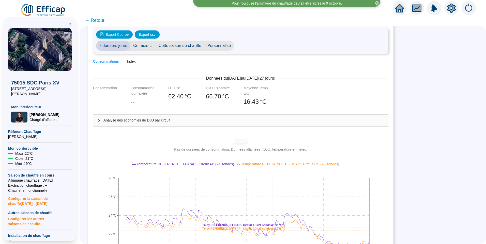
click at [220, 45] on span "Personnalisé" at bounding box center [219, 46] width 30 height 10
click at [257, 49] on div "2025-09-01 2025-09-29" at bounding box center [271, 46] width 74 height 10
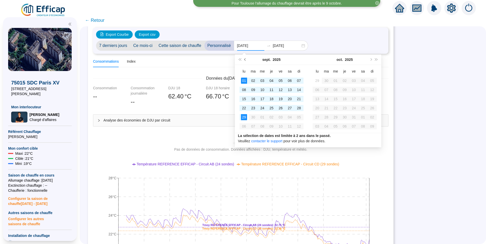
click at [245, 59] on span "Mois précédent (PageUp)" at bounding box center [245, 59] width 3 height 3
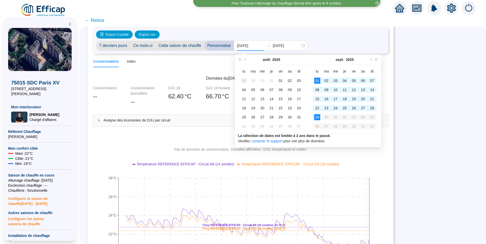
type input "2025-07-28"
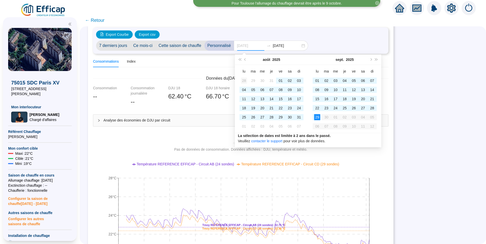
click at [243, 79] on div "28" at bounding box center [244, 81] width 6 height 6
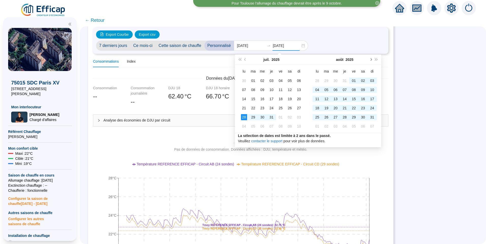
click at [372, 59] on button "Mois suivant (PageDown)" at bounding box center [370, 60] width 6 height 10
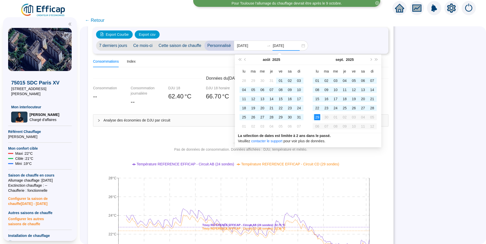
type input "[DATE]"
click at [316, 118] on div "29" at bounding box center [317, 117] width 6 height 6
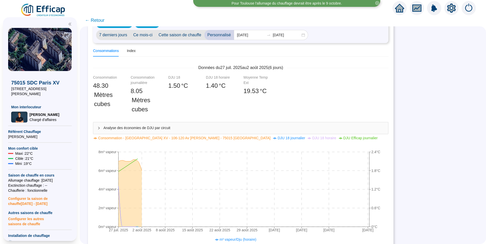
scroll to position [76, 0]
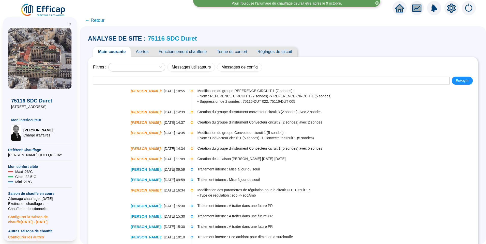
click at [181, 37] on link "75116 SDC Duret" at bounding box center [172, 38] width 49 height 7
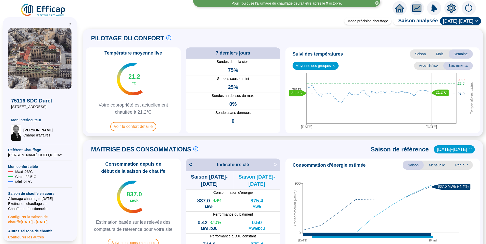
click at [318, 67] on span "Moyenne des groupes" at bounding box center [315, 66] width 40 height 8
click at [318, 84] on div "REFERENCE CIRCUIT 3 (6 sondes)" at bounding box center [315, 84] width 38 height 5
click at [322, 62] on span "REFERENCE CIRCUIT 3 (6 sondes)" at bounding box center [326, 66] width 62 height 8
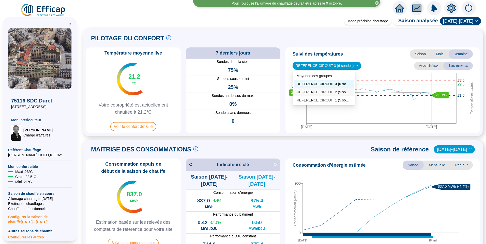
click at [332, 90] on div "REFERENCE CIRCUIT 2 (5 sondes)" at bounding box center [323, 92] width 54 height 5
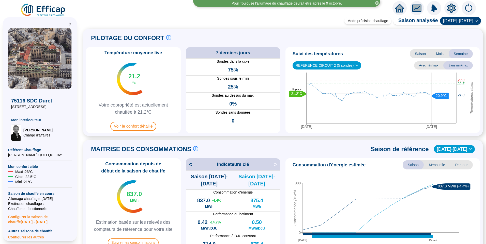
click at [329, 65] on span "REFERENCE CIRCUIT 2 (5 sondes)" at bounding box center [326, 66] width 62 height 8
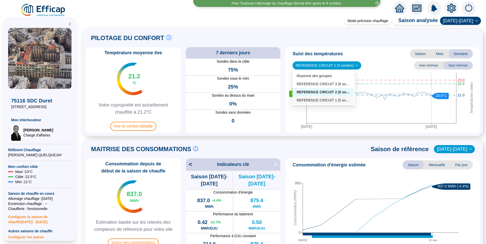
click at [330, 101] on div "REFERENCE CIRCUIT 1 (5 sondes)" at bounding box center [323, 100] width 54 height 5
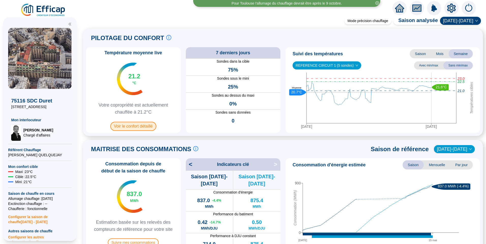
click at [132, 127] on span "Voir le confort détaillé" at bounding box center [133, 126] width 46 height 9
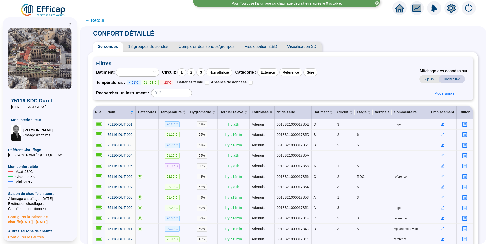
click at [142, 50] on span "18 groupes de sondes" at bounding box center [148, 47] width 50 height 10
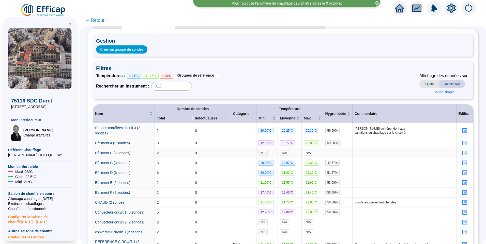
scroll to position [112, 0]
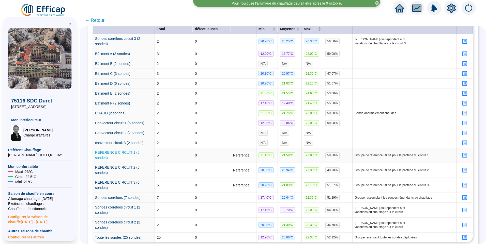
click at [119, 151] on link "REFERENCE CIRCUIT 1 (5 sondes)" at bounding box center [117, 155] width 44 height 9
click at [124, 166] on link "REFERENCE CIRCUIT 2 (5 sondes)" at bounding box center [117, 170] width 44 height 9
click at [128, 181] on link "REFERENCE CIRCUIT 3 (6 sondes)" at bounding box center [117, 185] width 44 height 9
click at [463, 154] on icon "profile" at bounding box center [464, 155] width 2 height 2
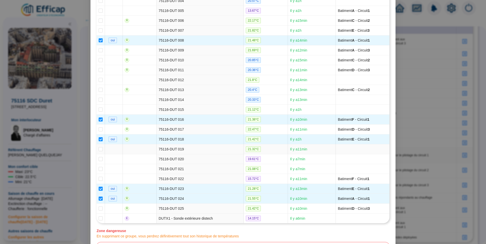
scroll to position [0, 0]
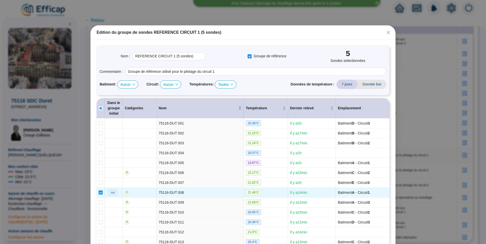
click at [386, 37] on div "Edition du groupe de sondes REFERENCE CIRCUIT 1 (5 sondes)" at bounding box center [242, 32] width 305 height 14
click at [386, 35] on button "Close" at bounding box center [388, 32] width 8 height 8
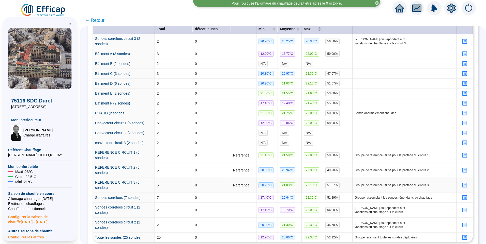
click at [462, 184] on icon "profile" at bounding box center [464, 186] width 4 height 4
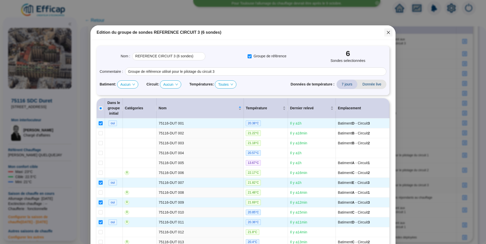
click at [389, 34] on span "Fermer" at bounding box center [388, 32] width 8 height 4
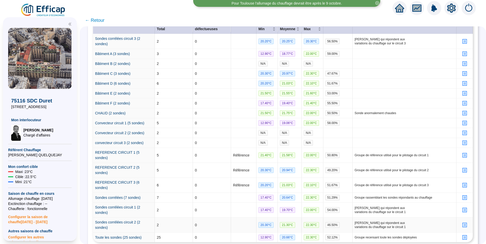
click at [462, 223] on icon "profile" at bounding box center [464, 225] width 4 height 4
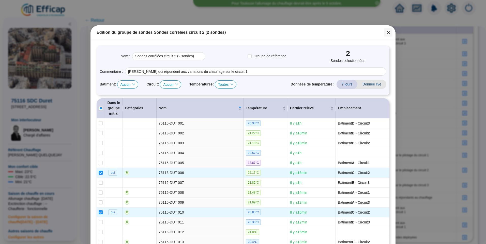
click at [388, 33] on icon "close" at bounding box center [388, 32] width 4 height 4
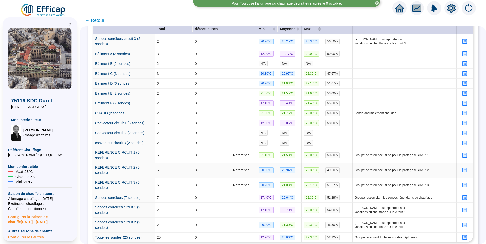
click at [462, 169] on icon "profile" at bounding box center [464, 171] width 4 height 4
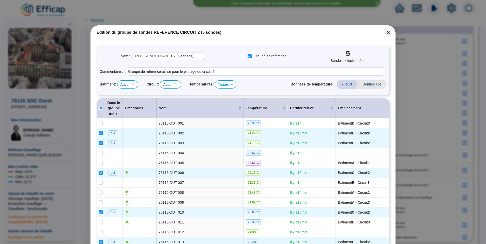
click at [386, 33] on icon "close" at bounding box center [387, 32] width 3 height 3
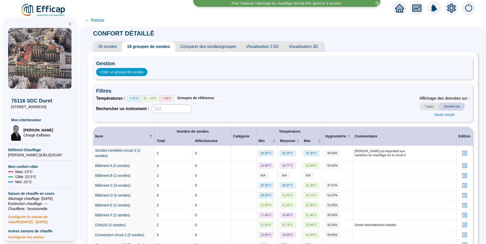
click at [103, 21] on span "← Retour" at bounding box center [95, 20] width 20 height 7
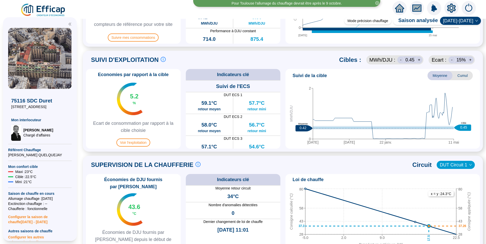
scroll to position [254, 0]
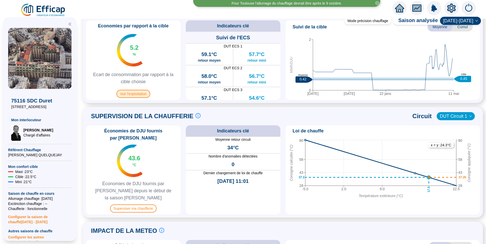
click at [137, 93] on span "Voir l'exploitation" at bounding box center [133, 94] width 34 height 8
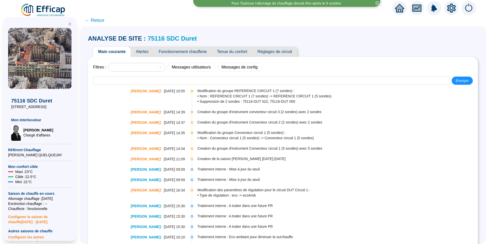
click at [174, 52] on span "Fonctionnement chaufferie" at bounding box center [182, 52] width 58 height 10
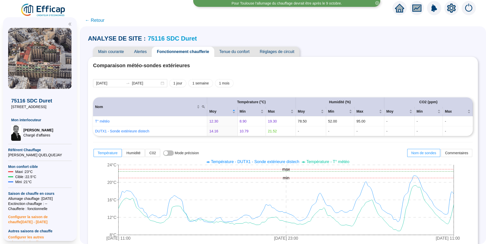
click at [276, 53] on span "Réglages de circuit" at bounding box center [276, 52] width 45 height 10
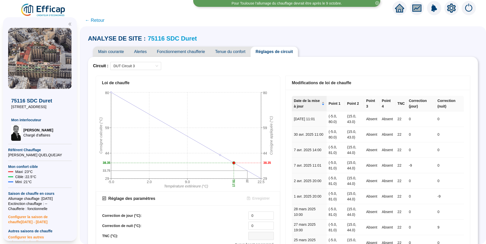
click at [184, 52] on span "Fonctionnement chaufferie" at bounding box center [181, 52] width 58 height 10
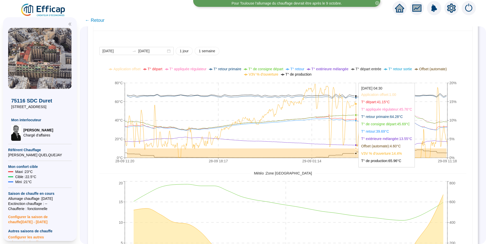
scroll to position [346, 0]
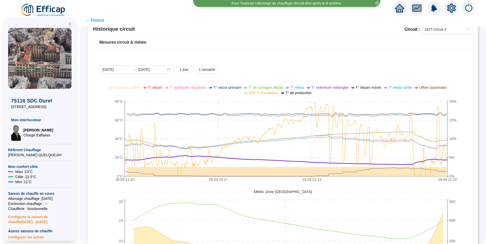
click at [333, 88] on span "T° extérieure mélangée" at bounding box center [329, 88] width 37 height 4
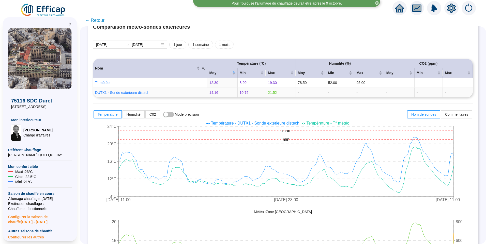
scroll to position [16, 0]
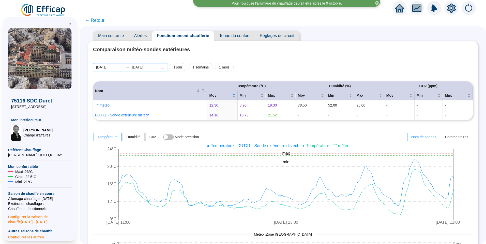
click at [120, 67] on input "[DATE]" at bounding box center [110, 67] width 28 height 5
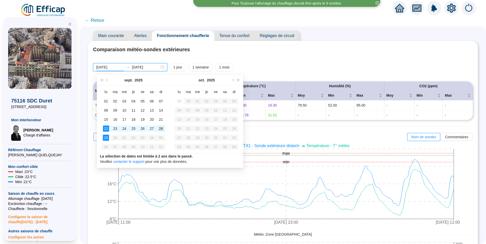
type input "[DATE]"
click at [160, 131] on div "28" at bounding box center [161, 129] width 6 height 6
type input "[DATE]"
click at [104, 137] on div "29" at bounding box center [106, 138] width 6 height 6
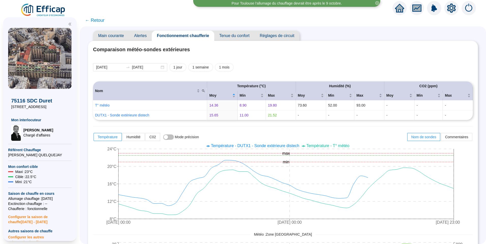
scroll to position [92, 0]
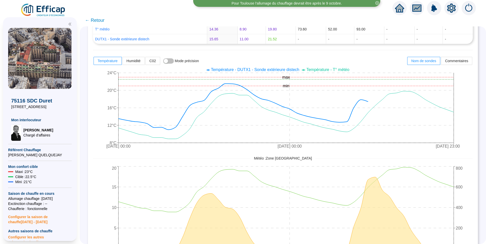
click at [279, 69] on span "Température - DUTX1 - Sonde extérieure distech" at bounding box center [255, 70] width 88 height 4
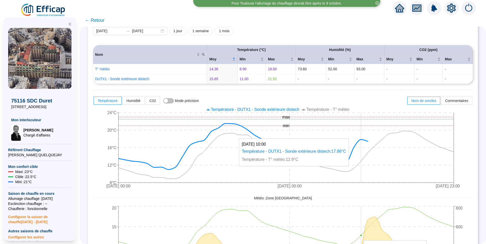
scroll to position [0, 0]
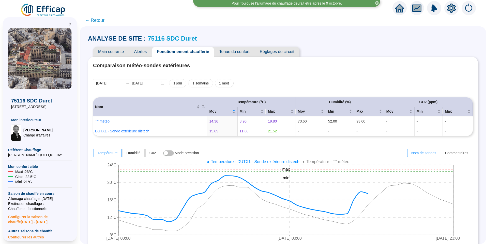
click at [165, 36] on link "75116 SDC Duret" at bounding box center [172, 38] width 49 height 7
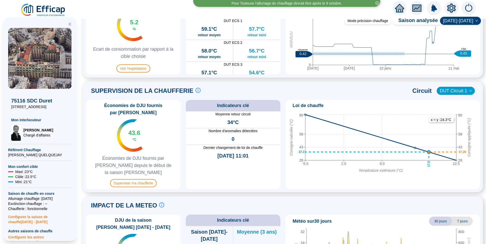
scroll to position [51, 0]
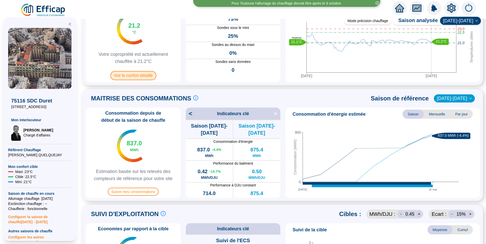
click at [148, 72] on span "Voir le confort détaillé" at bounding box center [133, 75] width 46 height 9
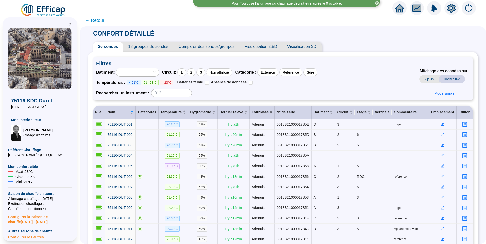
click at [451, 7] on icon "setting" at bounding box center [450, 8] width 9 height 9
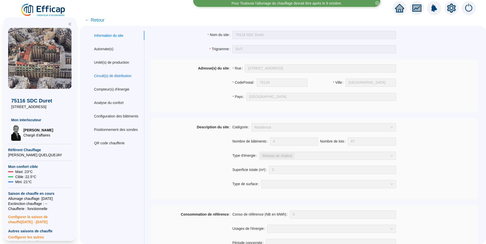
click at [124, 78] on div "Circuit(s) de distribution" at bounding box center [112, 75] width 37 height 5
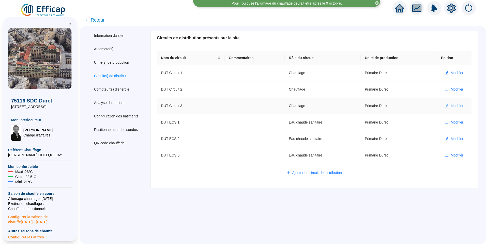
click at [460, 105] on button "Modifier" at bounding box center [454, 106] width 26 height 8
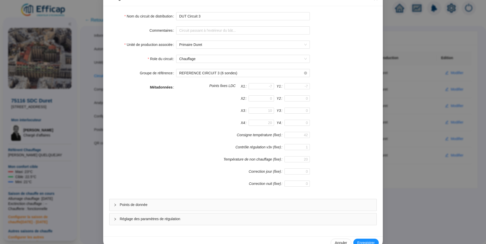
scroll to position [45, 0]
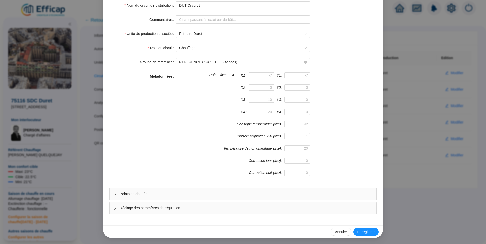
click at [142, 192] on span "Points de donnée" at bounding box center [246, 193] width 252 height 5
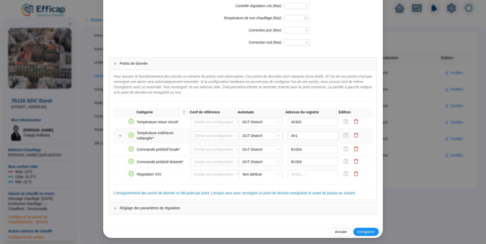
scroll to position [102, 0]
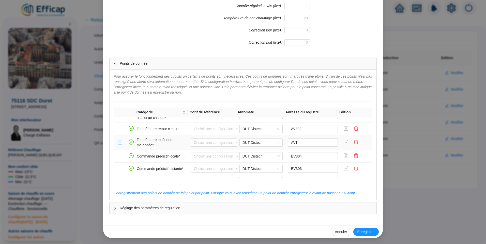
click at [118, 144] on button "Développer la ligne" at bounding box center [120, 143] width 4 height 4
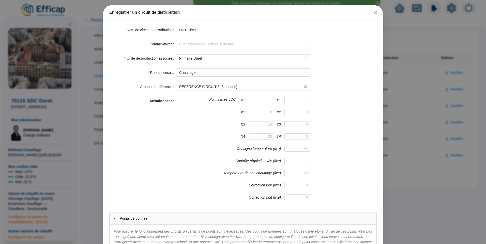
scroll to position [0, 0]
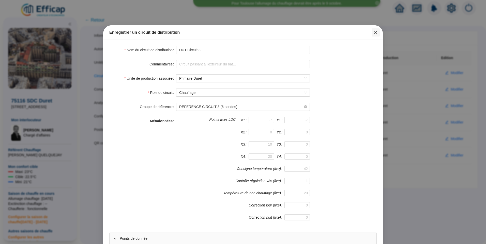
click at [372, 35] on button "Close" at bounding box center [375, 32] width 8 height 8
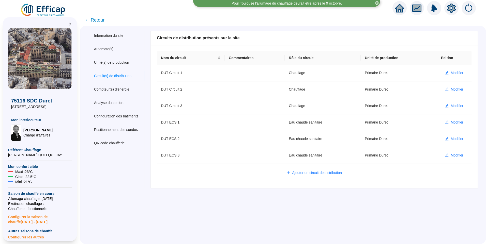
click at [92, 21] on span "← Retour" at bounding box center [95, 20] width 20 height 7
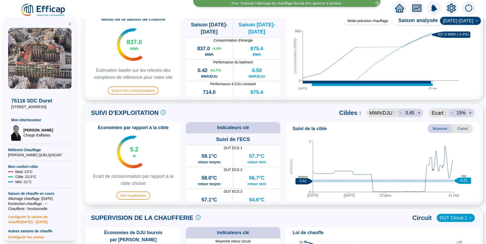
scroll to position [152, 0]
click at [139, 197] on span "Voir l'exploitation" at bounding box center [133, 195] width 34 height 8
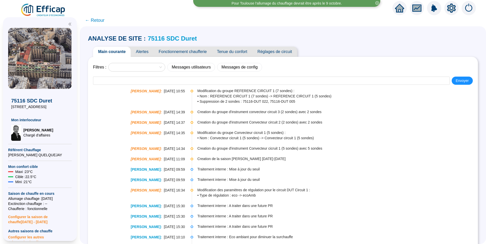
click at [195, 51] on span "Fonctionnement chaufferie" at bounding box center [182, 52] width 58 height 10
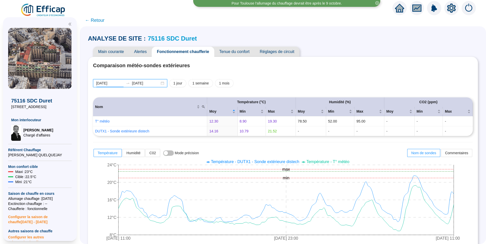
click at [118, 84] on input "[DATE]" at bounding box center [110, 83] width 28 height 5
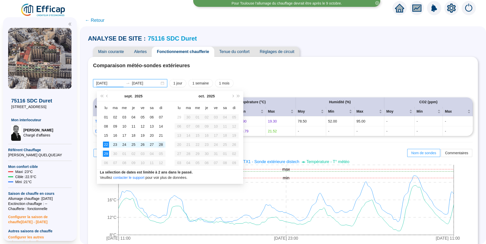
type input "[DATE]"
click at [162, 143] on div "28" at bounding box center [161, 145] width 6 height 6
type input "[DATE]"
click at [104, 152] on div "29" at bounding box center [106, 154] width 6 height 6
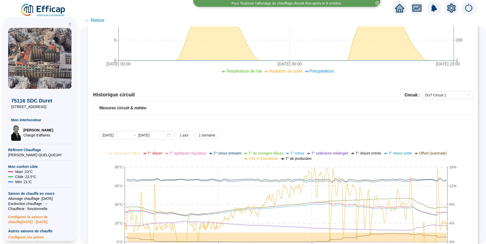
scroll to position [305, 0]
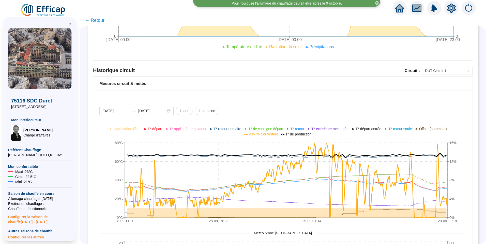
click at [337, 132] on ul "Application offset T° départ T° appliquée régulateur T° retour primaire T° de c…" at bounding box center [278, 131] width 369 height 11
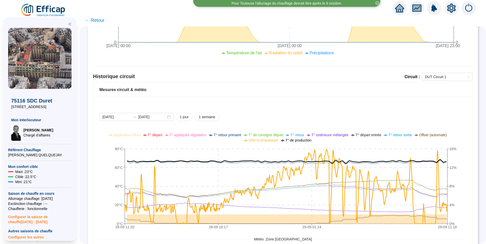
scroll to position [330, 0]
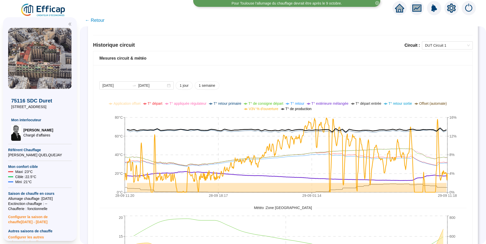
click at [329, 103] on span "T° extérieure mélangée" at bounding box center [329, 104] width 37 height 4
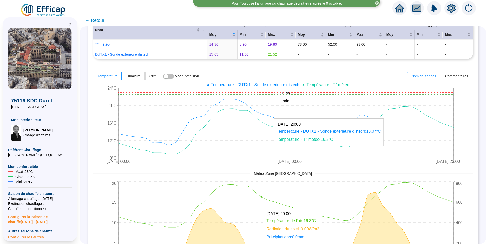
scroll to position [51, 0]
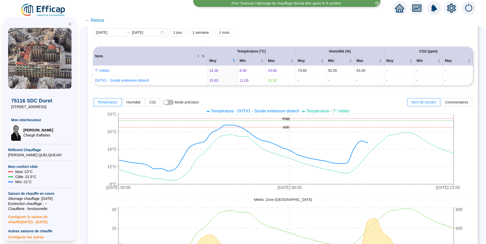
click at [277, 111] on span "Température - DUTX1 - Sonde extérieure distech" at bounding box center [255, 111] width 88 height 4
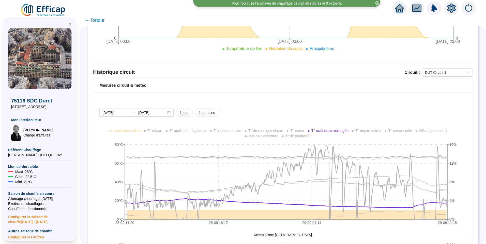
scroll to position [356, 0]
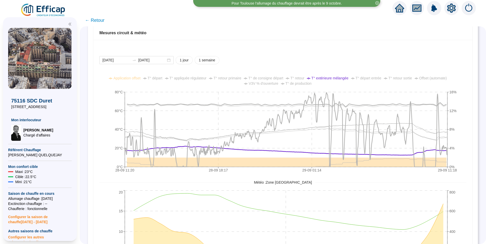
click at [159, 77] on span "T° départ" at bounding box center [155, 78] width 15 height 4
click at [275, 76] on span "T° de consigne départ" at bounding box center [265, 78] width 35 height 4
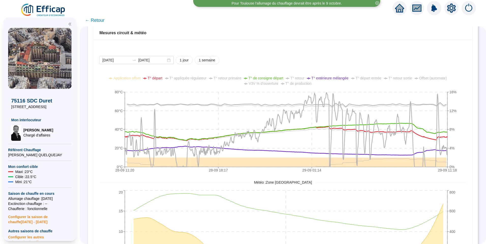
click at [438, 76] on span "Offset (automate)" at bounding box center [433, 78] width 28 height 4
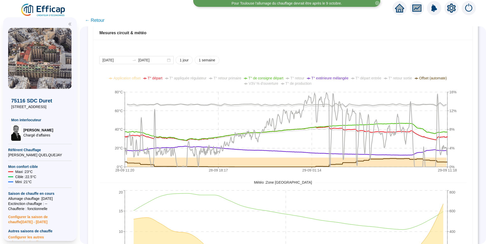
click at [452, 12] on icon "setting" at bounding box center [451, 8] width 9 height 9
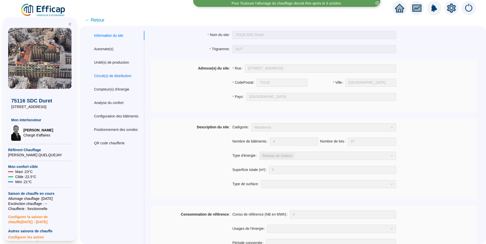
click at [123, 76] on div "Circuit(s) de distribution" at bounding box center [112, 75] width 37 height 5
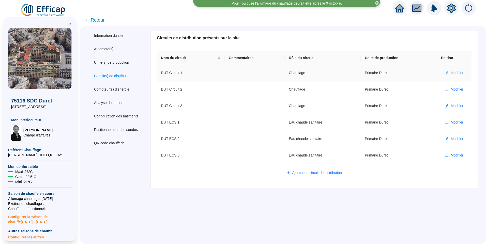
click at [451, 73] on span "Modifier" at bounding box center [456, 72] width 13 height 5
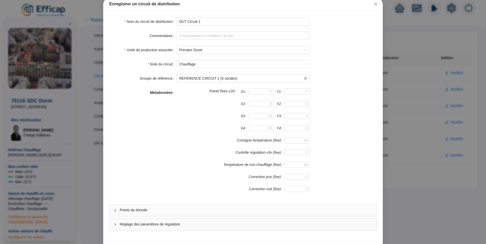
scroll to position [45, 0]
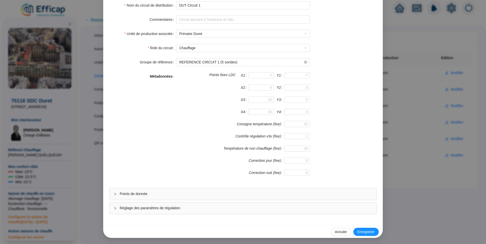
click at [174, 206] on span "Réglage des paramètres de régulation" at bounding box center [246, 208] width 252 height 5
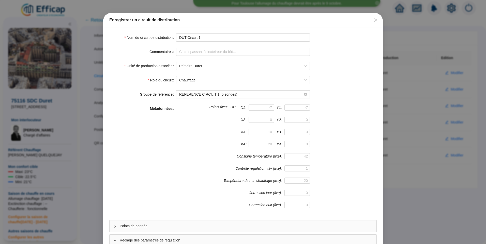
scroll to position [0, 0]
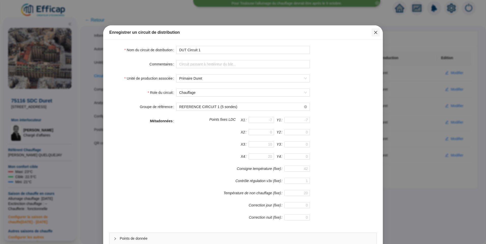
click at [374, 33] on icon "close" at bounding box center [375, 32] width 3 height 3
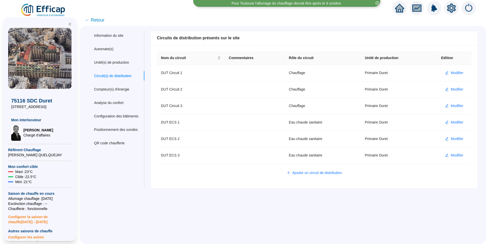
click at [98, 21] on span "← Retour" at bounding box center [95, 20] width 20 height 7
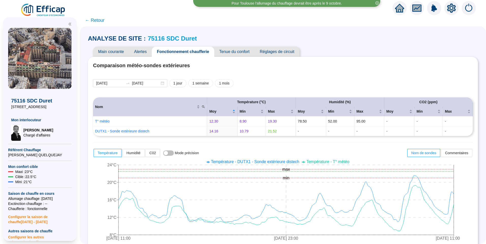
click at [157, 39] on link "75116 SDC Duret" at bounding box center [172, 38] width 49 height 7
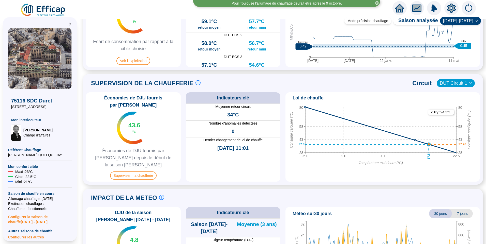
scroll to position [262, 0]
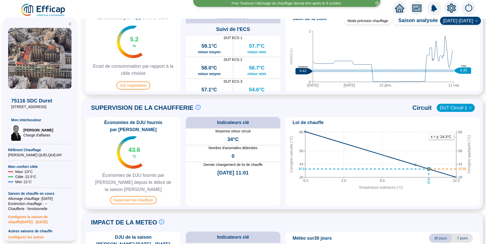
click at [450, 11] on icon "setting" at bounding box center [451, 8] width 9 height 9
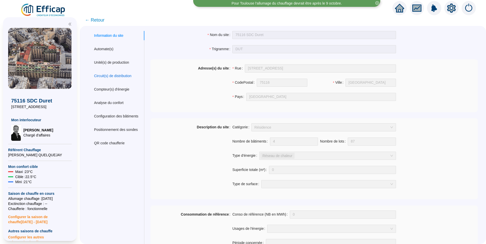
click at [105, 75] on div "Circuit(s) de distribution" at bounding box center [112, 75] width 37 height 5
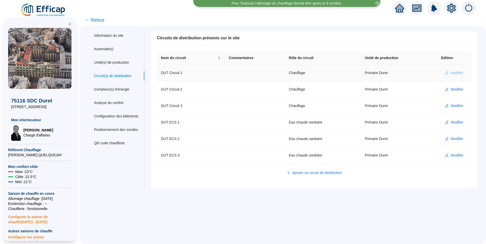
click at [444, 73] on button "Modifier" at bounding box center [454, 73] width 26 height 8
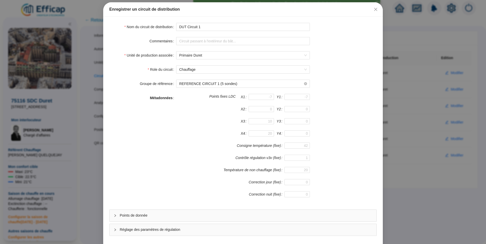
scroll to position [45, 0]
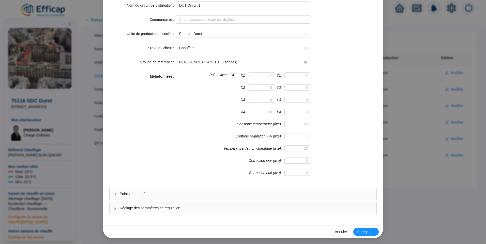
drag, startPoint x: 157, startPoint y: 210, endPoint x: 171, endPoint y: 170, distance: 42.7
click at [157, 210] on span "Réglage des paramètres de régulation" at bounding box center [246, 208] width 252 height 5
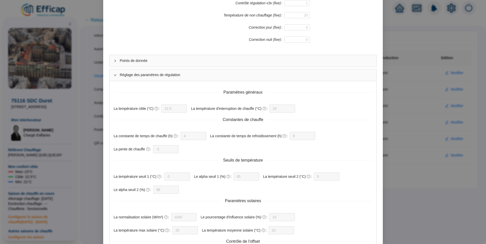
scroll to position [266, 0]
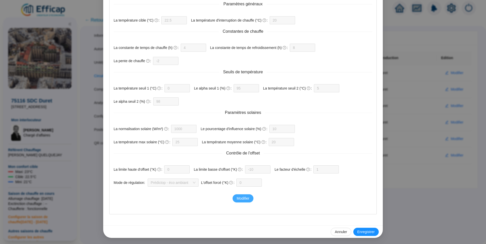
click at [245, 198] on span "Modifier" at bounding box center [242, 198] width 13 height 5
click at [157, 63] on input "-2" at bounding box center [162, 61] width 13 height 8
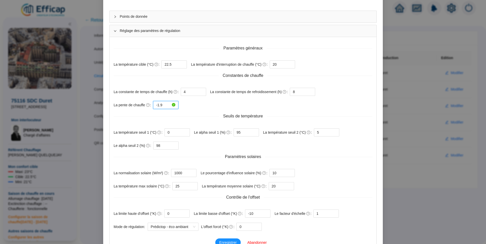
scroll to position [254, 0]
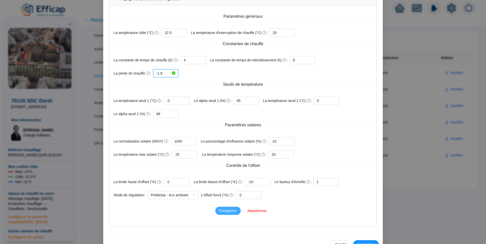
type input "-1.9"
click at [231, 208] on span "Enregistrer" at bounding box center [227, 210] width 17 height 5
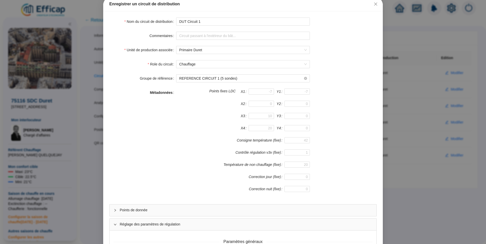
scroll to position [0, 0]
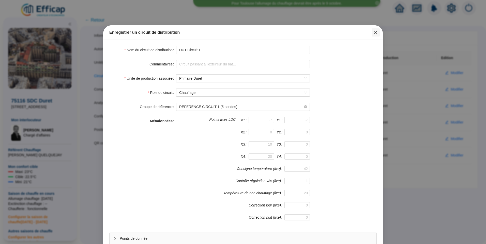
click at [373, 34] on icon "close" at bounding box center [375, 32] width 4 height 4
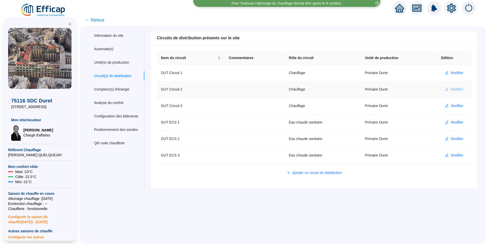
click at [457, 92] on span "Modifier" at bounding box center [456, 89] width 13 height 5
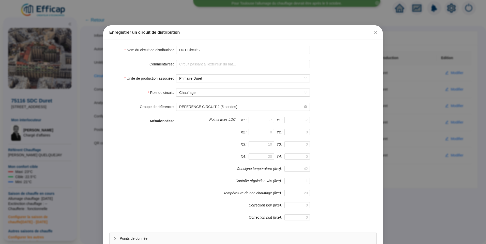
scroll to position [45, 0]
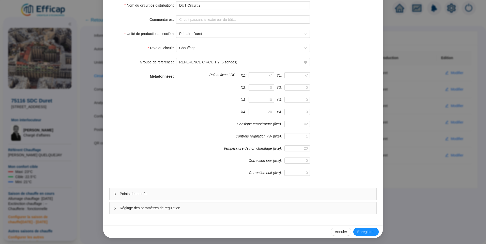
click at [147, 208] on span "Réglage des paramètres de régulation" at bounding box center [246, 208] width 252 height 5
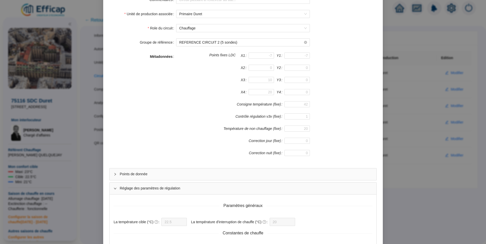
scroll to position [12, 0]
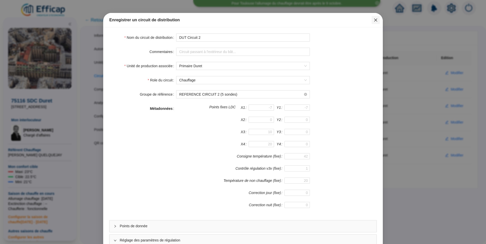
click at [374, 19] on icon "close" at bounding box center [375, 20] width 4 height 4
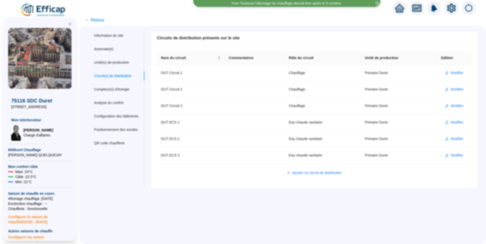
scroll to position [0, 0]
click at [453, 104] on span "Modifier" at bounding box center [456, 105] width 13 height 5
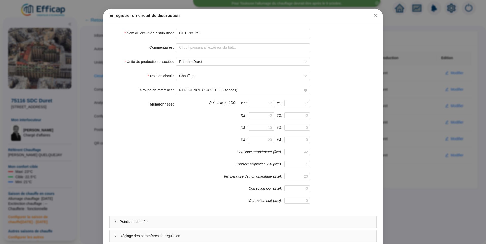
scroll to position [45, 0]
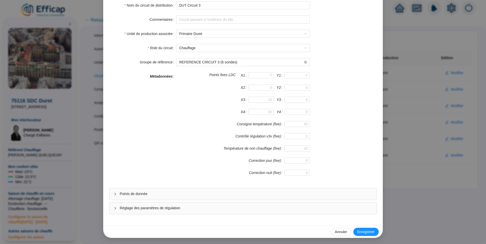
click at [156, 194] on span "Points de donnée" at bounding box center [246, 193] width 252 height 5
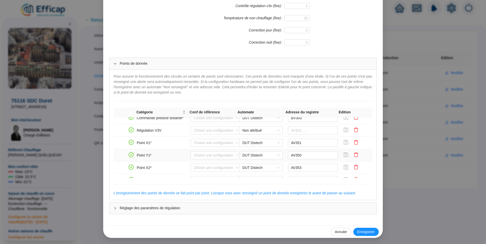
scroll to position [0, 0]
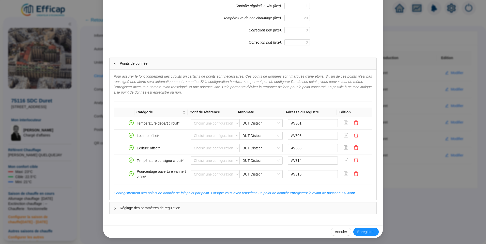
click at [131, 210] on span "Réglage des paramètres de régulation" at bounding box center [246, 208] width 252 height 5
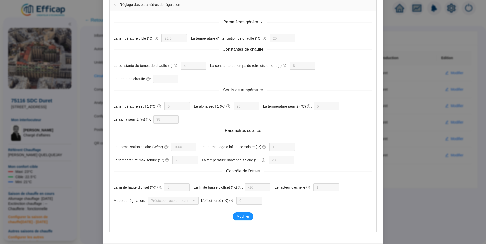
scroll to position [372, 0]
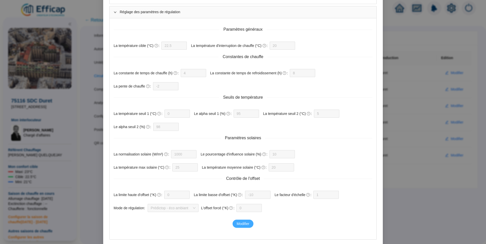
click at [240, 227] on button "Modifier" at bounding box center [242, 224] width 21 height 8
click at [182, 209] on span "Prédictop - éco ambiant" at bounding box center [173, 208] width 45 height 8
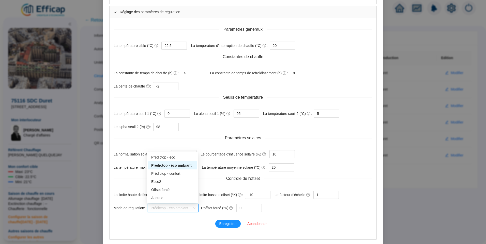
click at [321, 219] on div "Paramètres généraux La température cible (°C) 22.5 La température d'interruptio…" at bounding box center [242, 128] width 267 height 221
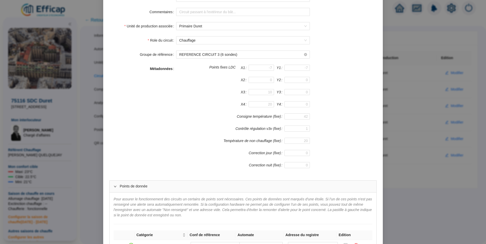
scroll to position [0, 0]
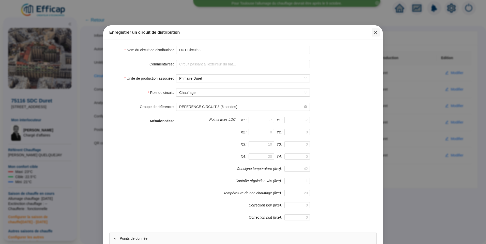
click at [376, 32] on span "Fermer" at bounding box center [375, 32] width 8 height 4
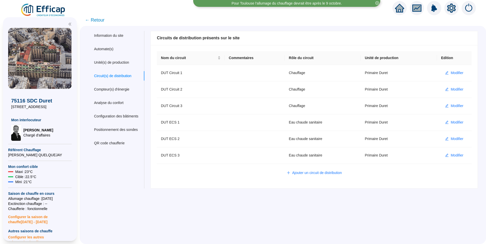
click at [95, 20] on span "← Retour" at bounding box center [95, 20] width 20 height 7
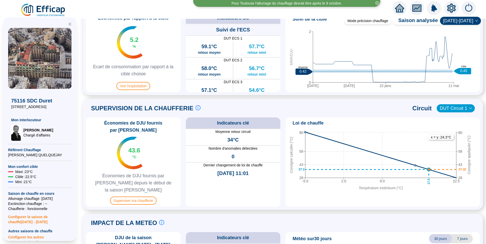
scroll to position [211, 0]
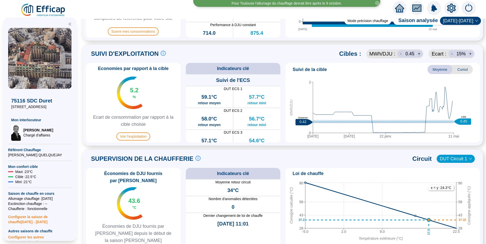
click at [462, 153] on div "SUPERVISION DE LA CHAUFFERIE Suivre les paramètres en chaufferie en direct c'es…" at bounding box center [283, 159] width 394 height 12
click at [452, 158] on span "DUT Circuit 1" at bounding box center [455, 159] width 32 height 8
click at [447, 177] on div "DUT Circuit 2" at bounding box center [451, 177] width 29 height 5
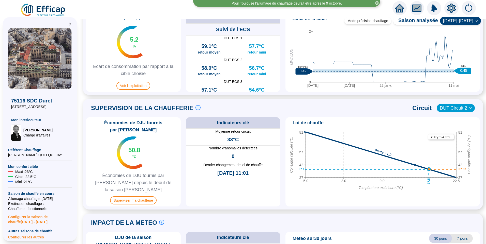
click at [428, 170] on line at bounding box center [380, 155] width 151 height 46
click at [453, 112] on span "DUT Circuit 2" at bounding box center [455, 108] width 32 height 8
click at [457, 135] on div "DUT Circuit 3" at bounding box center [451, 134] width 29 height 5
click at [135, 83] on span "Voir l'exploitation" at bounding box center [133, 86] width 34 height 8
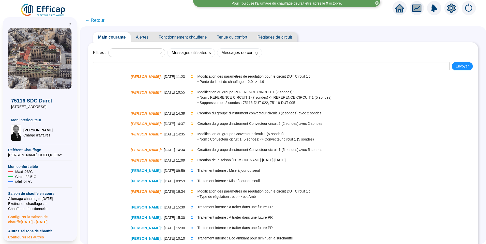
scroll to position [25, 0]
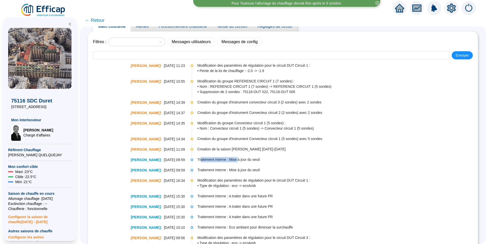
drag, startPoint x: 201, startPoint y: 160, endPoint x: 238, endPoint y: 159, distance: 37.1
click at [238, 159] on span "Traitement interne : Mise à jour du seuil" at bounding box center [337, 159] width 280 height 5
drag, startPoint x: 223, startPoint y: 170, endPoint x: 226, endPoint y: 170, distance: 2.6
click at [226, 170] on span "Traitement interne : Mise à jour du seuil" at bounding box center [337, 170] width 280 height 5
click at [213, 189] on li "Christophe Coiron : 12-05-2025 16:34 Modification des paramètres de régulation …" at bounding box center [282, 188] width 379 height 16
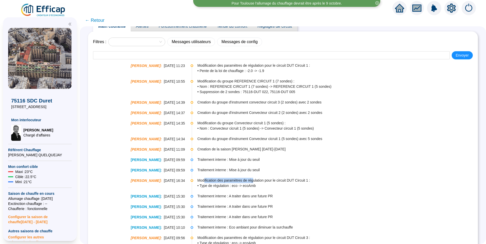
drag, startPoint x: 206, startPoint y: 181, endPoint x: 255, endPoint y: 182, distance: 49.0
click at [255, 182] on span "Modification des paramètres de régulation pour le circuit DUT Circuit 1 :" at bounding box center [337, 180] width 280 height 5
click at [214, 186] on span "• Type de régulation : eco -> ecoAmb" at bounding box center [337, 185] width 280 height 5
drag, startPoint x: 221, startPoint y: 184, endPoint x: 232, endPoint y: 184, distance: 10.4
click at [232, 184] on span "• Type de régulation : eco -> ecoAmb" at bounding box center [337, 185] width 280 height 5
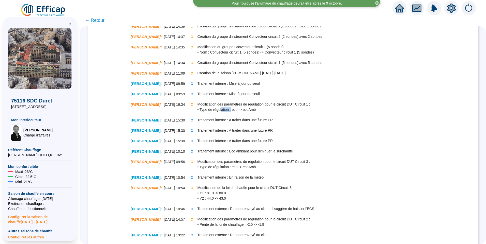
scroll to position [127, 0]
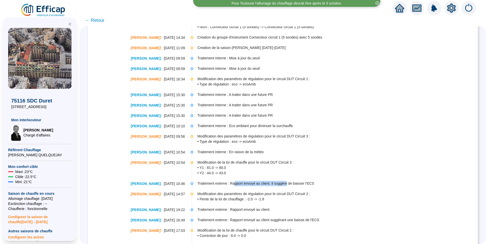
drag, startPoint x: 235, startPoint y: 184, endPoint x: 287, endPoint y: 183, distance: 52.3
click at [287, 183] on span "Traitement externe : Rapport envoyé au client. Il suggère de baisser l'ECS" at bounding box center [337, 183] width 280 height 5
click at [218, 199] on span "• Pente de la loi de chauffage : -2.0 -> -1.9" at bounding box center [337, 199] width 280 height 5
click at [246, 200] on span "• Pente de la loi de chauffage : -2.0 -> -1.9" at bounding box center [337, 199] width 280 height 5
drag, startPoint x: 218, startPoint y: 208, endPoint x: 231, endPoint y: 206, distance: 12.9
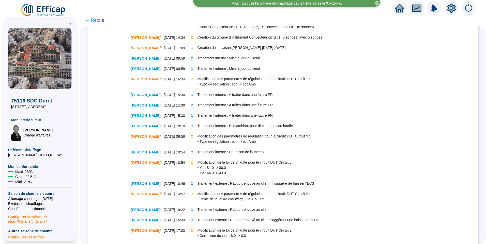
click at [221, 208] on span "Traitement externe : Rapport envoyé au client" at bounding box center [337, 209] width 280 height 5
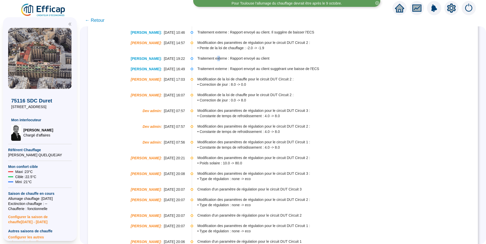
scroll to position [279, 0]
drag, startPoint x: 219, startPoint y: 159, endPoint x: 254, endPoint y: 155, distance: 36.0
click at [254, 155] on span "Modification des paramètres de régulation pour le circuit DUT Circuit 2 :" at bounding box center [337, 156] width 280 height 5
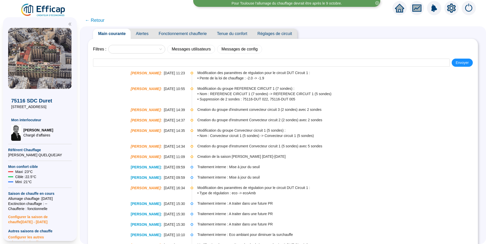
scroll to position [0, 0]
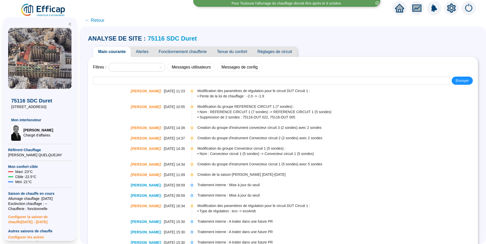
click at [190, 53] on span "Fonctionnement chaufferie" at bounding box center [182, 52] width 58 height 10
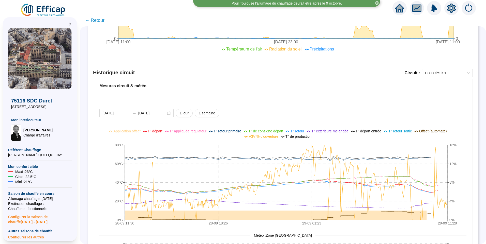
scroll to position [330, 0]
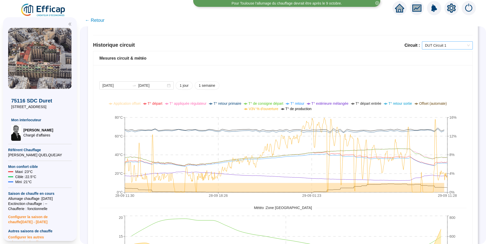
click at [447, 45] on span "DUT Circuit 1" at bounding box center [447, 46] width 45 height 8
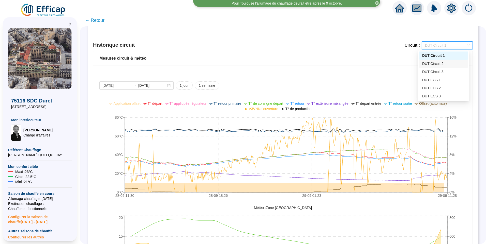
click at [442, 65] on div "DUT Circuit 2" at bounding box center [443, 63] width 43 height 5
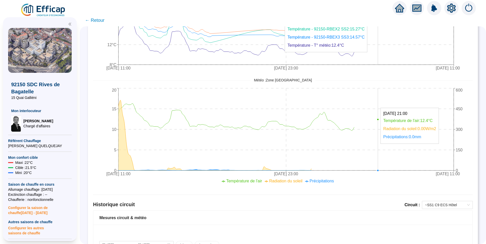
scroll to position [203, 0]
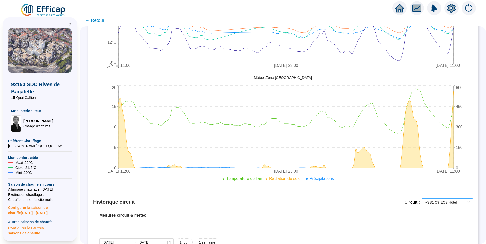
click at [439, 203] on span "~SS1 C9 ECS Hôtel" at bounding box center [447, 203] width 45 height 8
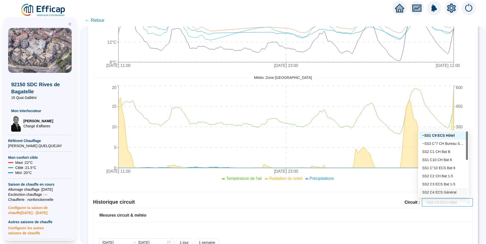
scroll to position [25, 0]
click at [432, 151] on div "SS2 C2 CH Bat 1-5" at bounding box center [443, 150] width 43 height 5
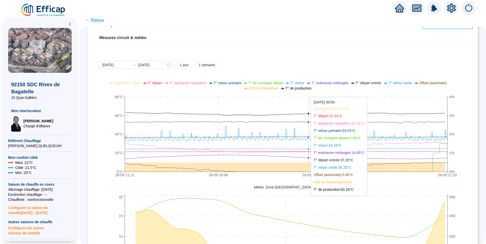
scroll to position [406, 0]
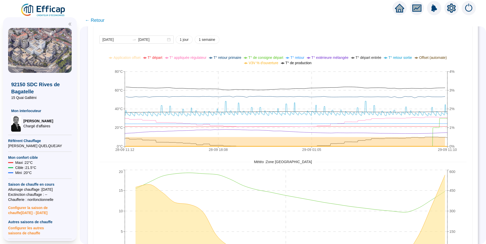
click at [270, 65] on span "V3V % d'ouverture" at bounding box center [262, 63] width 29 height 4
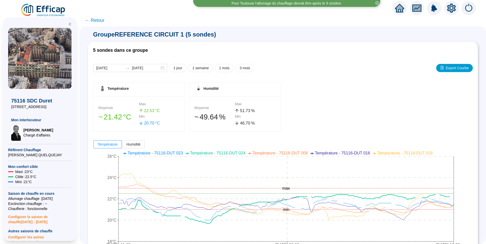
click at [102, 21] on span "← Retour" at bounding box center [95, 20] width 20 height 7
click at [99, 20] on span "← Retour" at bounding box center [95, 20] width 20 height 7
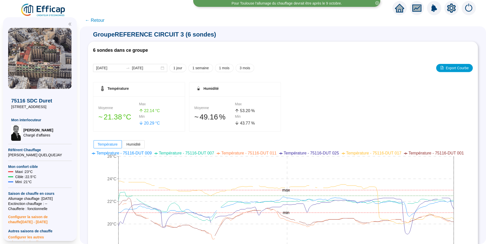
click at [99, 18] on span "← Retour" at bounding box center [95, 20] width 20 height 7
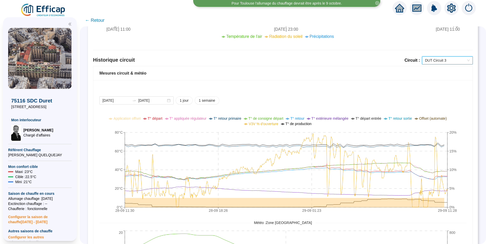
scroll to position [330, 0]
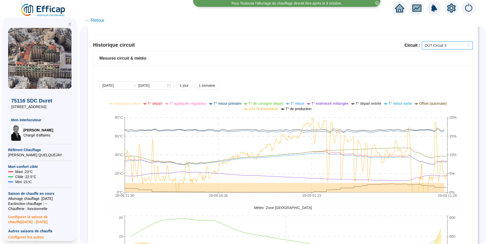
click at [436, 45] on span "DUT Circuit 3" at bounding box center [447, 46] width 45 height 8
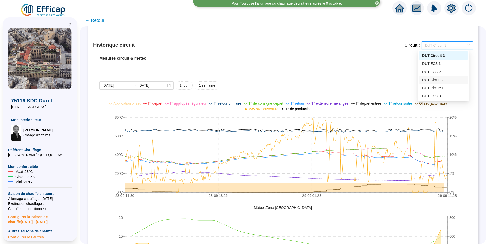
click at [443, 82] on div "DUT Circuit 2" at bounding box center [443, 79] width 43 height 5
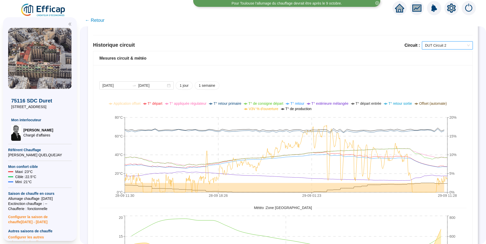
click at [444, 46] on span "DUT Circuit 2" at bounding box center [447, 46] width 45 height 8
click at [443, 90] on div "DUT Circuit 1" at bounding box center [443, 88] width 43 height 5
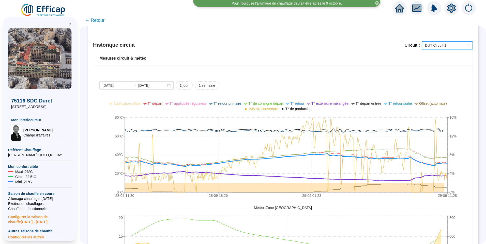
click at [321, 102] on span "T° extérieure mélangée" at bounding box center [329, 104] width 37 height 4
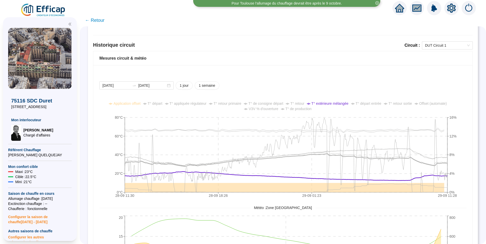
click at [435, 103] on span "Offset (automate)" at bounding box center [433, 104] width 28 height 4
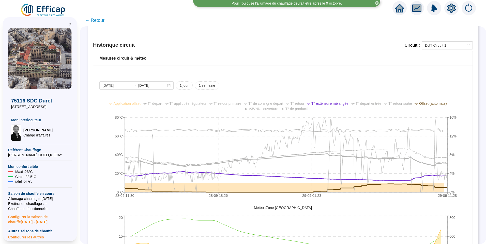
click at [435, 103] on span "Offset (automate)" at bounding box center [433, 104] width 28 height 4
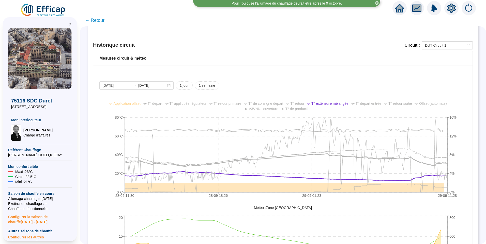
click at [261, 109] on span "V3V % d'ouverture" at bounding box center [262, 109] width 29 height 4
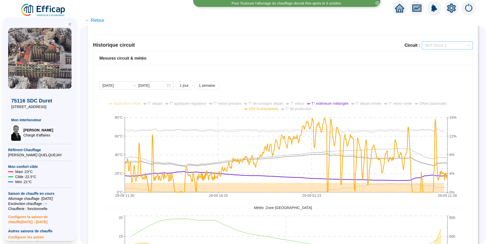
click at [442, 47] on span "DUT Circuit 1" at bounding box center [447, 46] width 45 height 8
click at [442, 80] on div "DUT Circuit 2" at bounding box center [443, 79] width 43 height 5
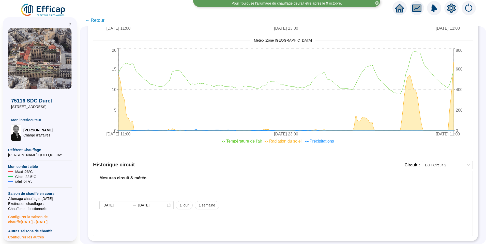
scroll to position [219, 0]
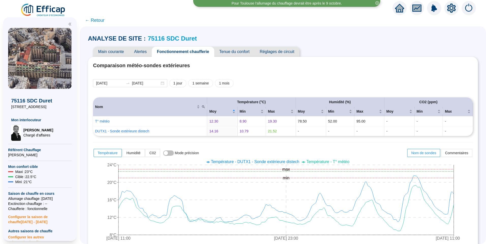
scroll to position [330, 0]
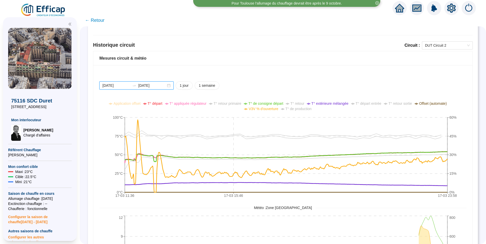
click at [127, 88] on input "2025-03-10" at bounding box center [116, 85] width 28 height 5
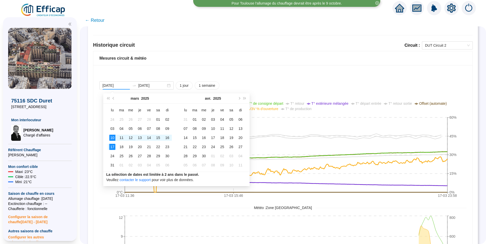
click at [361, 94] on div "2025-03-10 2025-03-17 1 jour 1 semaine 17-03 11:36 17-03 15:46 17-03 23:58 0°C …" at bounding box center [282, 199] width 367 height 235
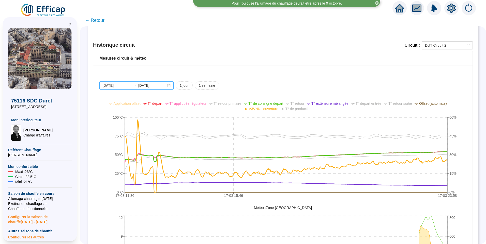
click at [125, 83] on div "2025-03-10 2025-03-17" at bounding box center [136, 86] width 74 height 8
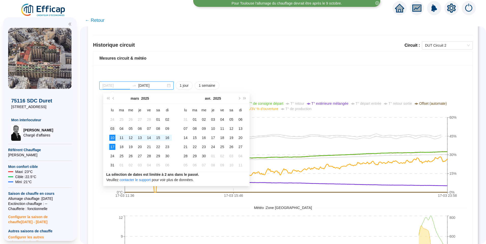
type input "2025-03-03"
click at [110, 128] on div "03" at bounding box center [112, 129] width 6 height 6
type input "[DATE]"
click at [112, 149] on div "17" at bounding box center [112, 147] width 6 height 6
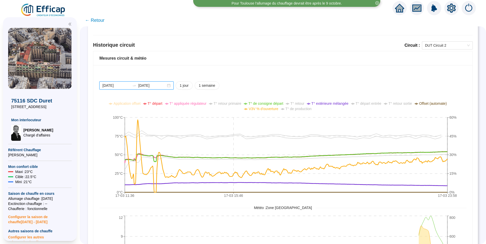
click at [125, 84] on input "2025-03-03" at bounding box center [116, 85] width 28 height 5
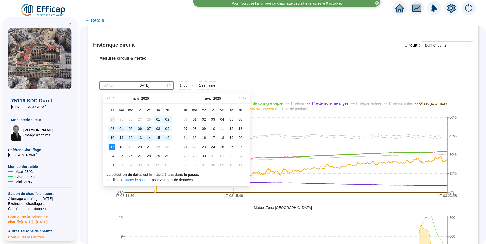
type input "2025-02-24"
click at [112, 119] on div "24" at bounding box center [112, 120] width 6 height 6
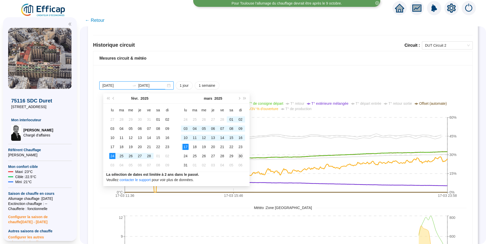
type input "2025-03-30"
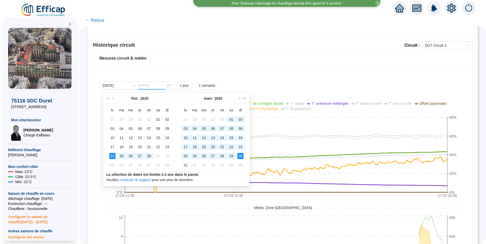
click at [241, 157] on div "30" at bounding box center [240, 156] width 6 height 6
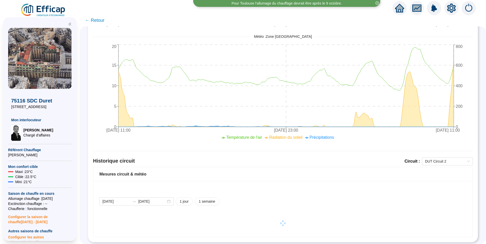
scroll to position [219, 0]
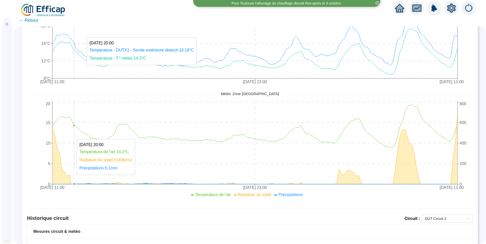
scroll to position [102, 0]
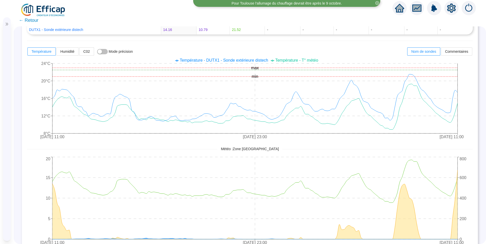
click at [30, 22] on span "← Retour" at bounding box center [29, 20] width 20 height 7
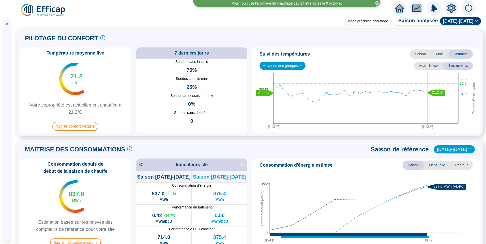
click at [6, 24] on icon "double-right" at bounding box center [7, 24] width 4 height 4
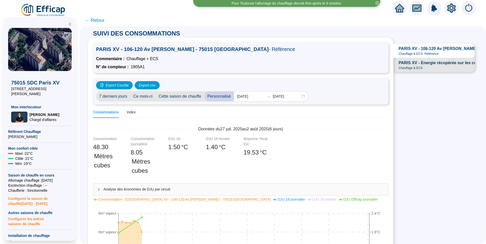
click at [95, 21] on span "← Retour" at bounding box center [95, 20] width 20 height 7
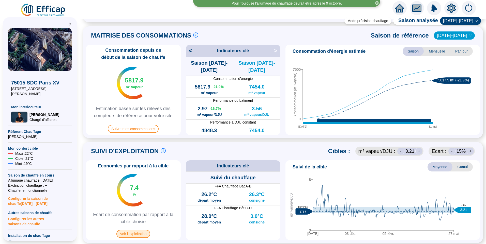
scroll to position [152, 0]
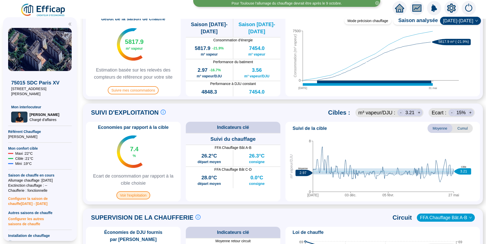
click at [134, 195] on span "Voir l'exploitation" at bounding box center [133, 195] width 34 height 8
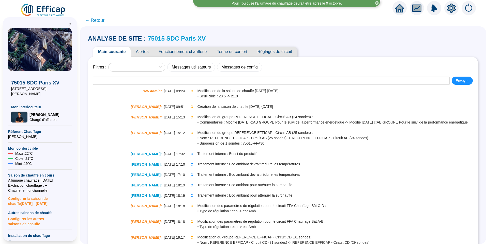
click at [151, 53] on span "Alertes" at bounding box center [142, 52] width 23 height 10
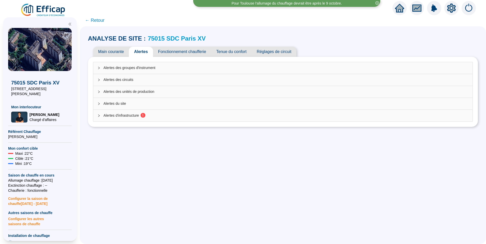
click at [145, 116] on sup "1" at bounding box center [142, 115] width 5 height 5
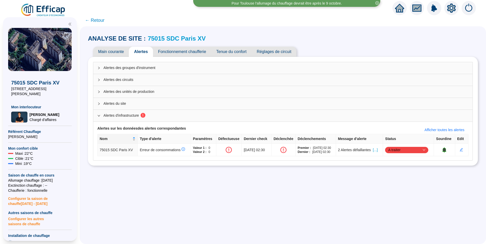
click at [195, 215] on div "ANALYSE DE SITE : 75015 SDC Paris XV Main courante Alertes Fonctionnement chauf…" at bounding box center [283, 135] width 406 height 218
click at [102, 20] on span "← Retour" at bounding box center [95, 20] width 20 height 7
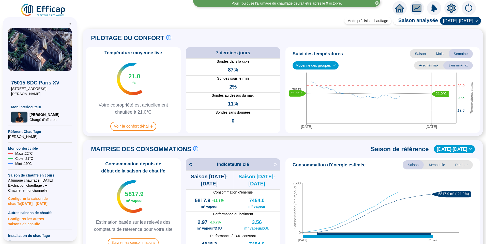
scroll to position [127, 0]
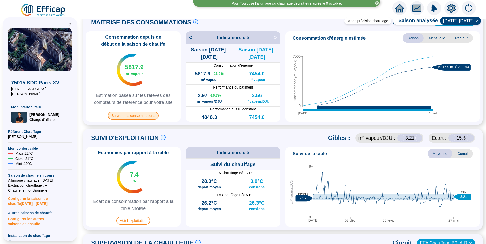
click at [147, 119] on span "Suivre mes consommations" at bounding box center [133, 116] width 51 height 8
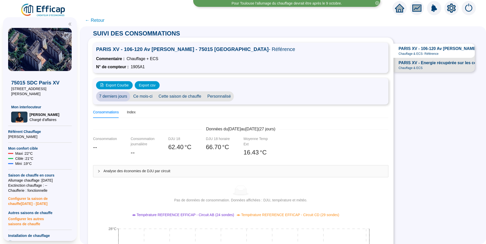
click at [185, 98] on span "Cette saison de chauffe" at bounding box center [179, 96] width 49 height 10
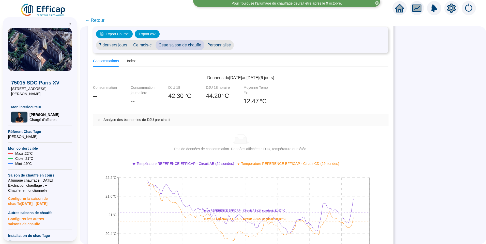
scroll to position [51, 0]
click at [220, 47] on span "Personnalisé" at bounding box center [219, 46] width 30 height 10
click at [260, 46] on input "[DATE]" at bounding box center [251, 45] width 28 height 5
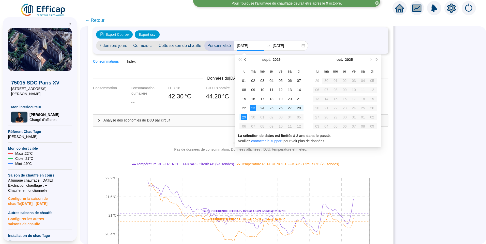
click at [245, 58] on span "Mois précédent (PageUp)" at bounding box center [245, 59] width 3 height 3
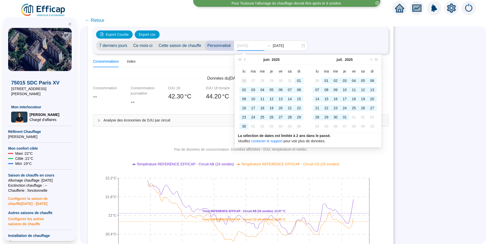
type input "2025-05-26"
click at [241, 80] on div "26" at bounding box center [244, 81] width 6 height 6
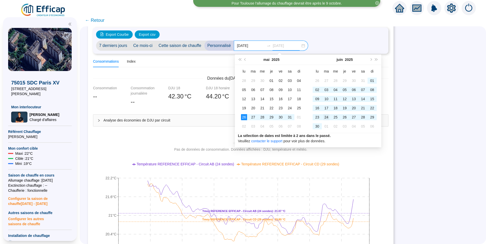
type input "2025-06-24"
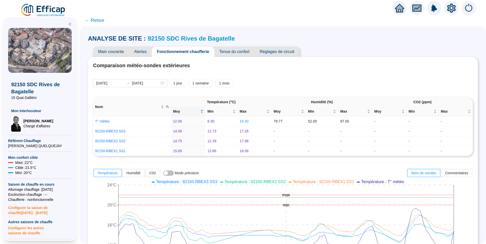
scroll to position [406, 0]
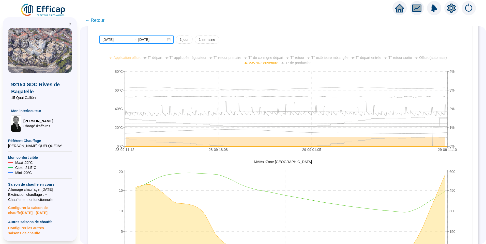
click at [127, 41] on input "2025-09-28" at bounding box center [116, 39] width 28 height 5
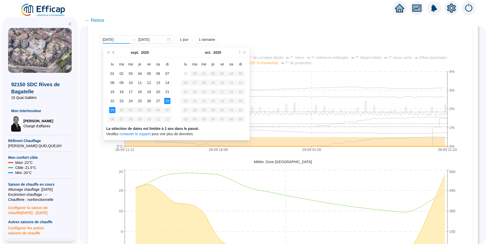
click at [114, 52] on span "Mois précédent (PageUp)" at bounding box center [113, 52] width 3 height 3
click at [115, 52] on span "Mois précédent (PageUp)" at bounding box center [113, 52] width 3 height 3
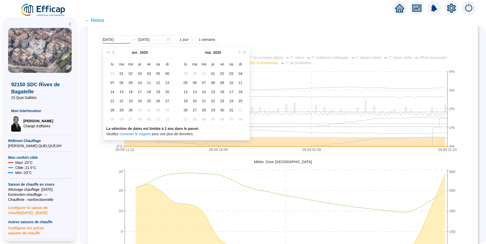
click at [115, 52] on span "Mois précédent (PageUp)" at bounding box center [113, 52] width 3 height 3
type input "2025-01-27"
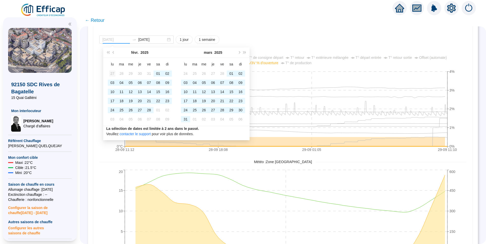
click at [111, 75] on div "27" at bounding box center [112, 74] width 6 height 6
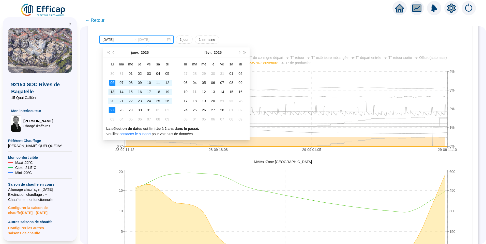
type input "2025-01-13"
click at [112, 90] on div "13" at bounding box center [112, 92] width 6 height 6
type input "2025-01-13"
type input "2025-01-27"
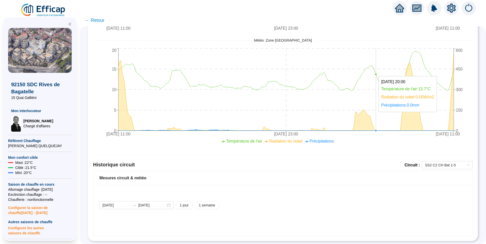
scroll to position [249, 0]
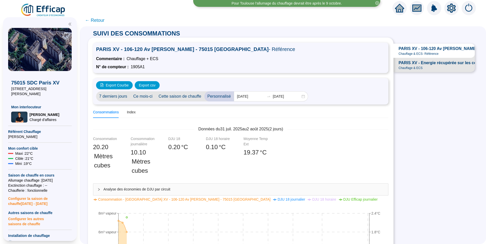
click at [167, 191] on span "Analyse des économies de DJU par circuit" at bounding box center [243, 189] width 280 height 5
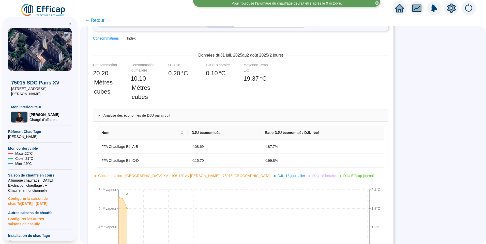
scroll to position [25, 0]
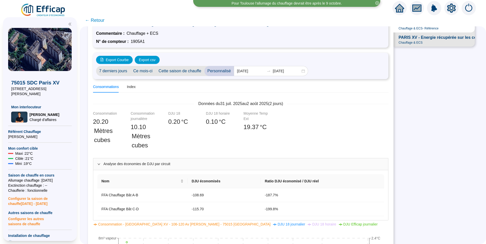
click at [432, 41] on span "PARIS XV - Energie récupérée sur les condensats" at bounding box center [446, 38] width 96 height 6
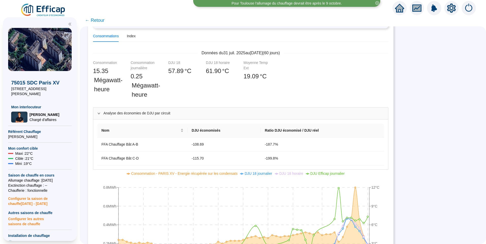
scroll to position [127, 0]
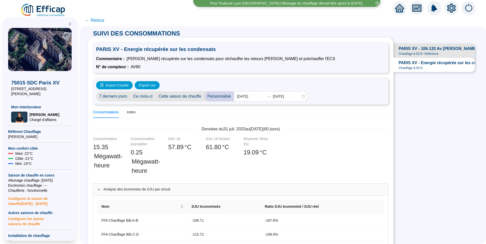
scroll to position [127, 0]
